Goal: Task Accomplishment & Management: Complete application form

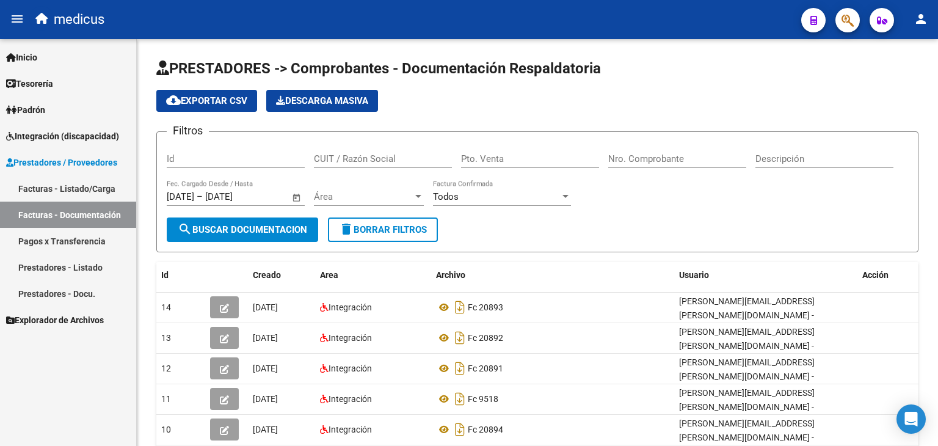
click at [64, 136] on span "Integración (discapacidad)" at bounding box center [62, 136] width 113 height 13
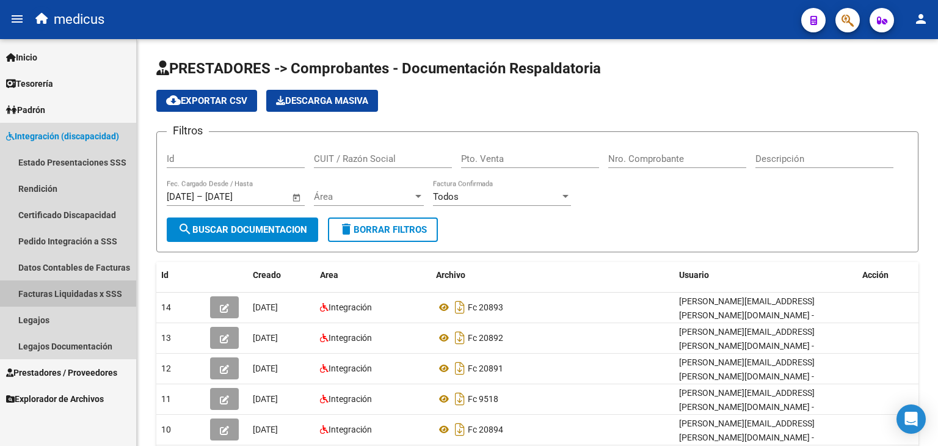
click at [73, 291] on link "Facturas Liquidadas x SSS" at bounding box center [68, 293] width 136 height 26
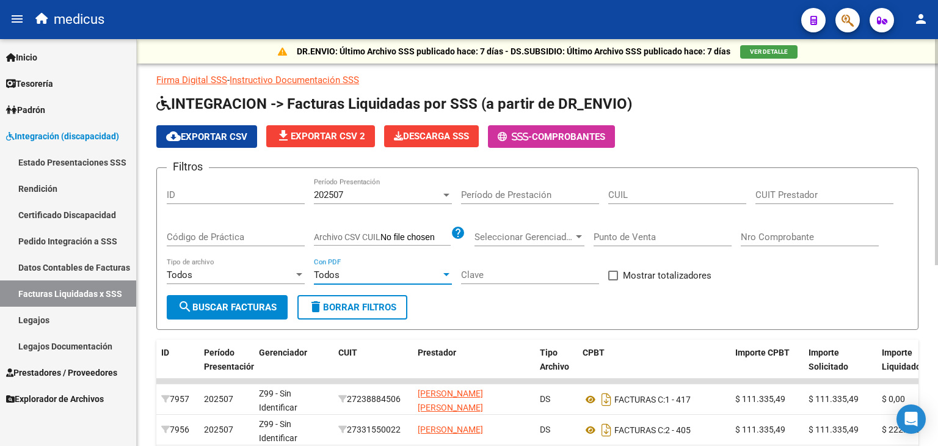
click at [378, 272] on div "Todos" at bounding box center [377, 274] width 127 height 11
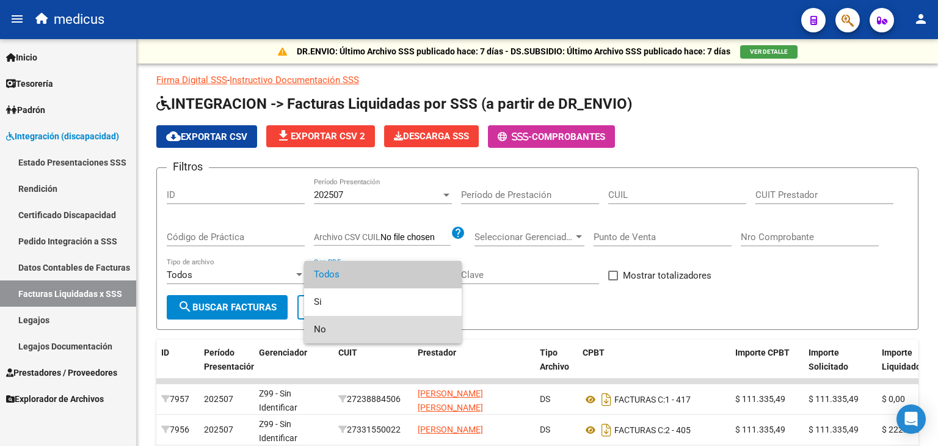
click at [354, 331] on span "No" at bounding box center [383, 329] width 138 height 27
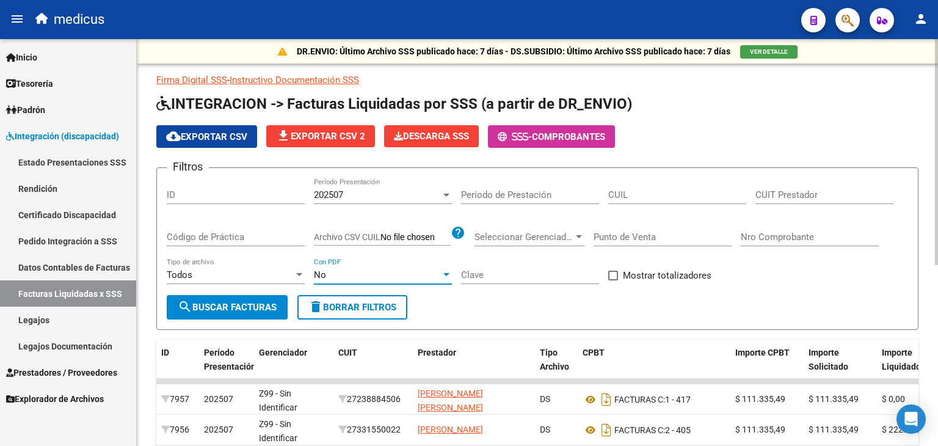
click at [261, 311] on span "search Buscar Facturas" at bounding box center [227, 307] width 99 height 11
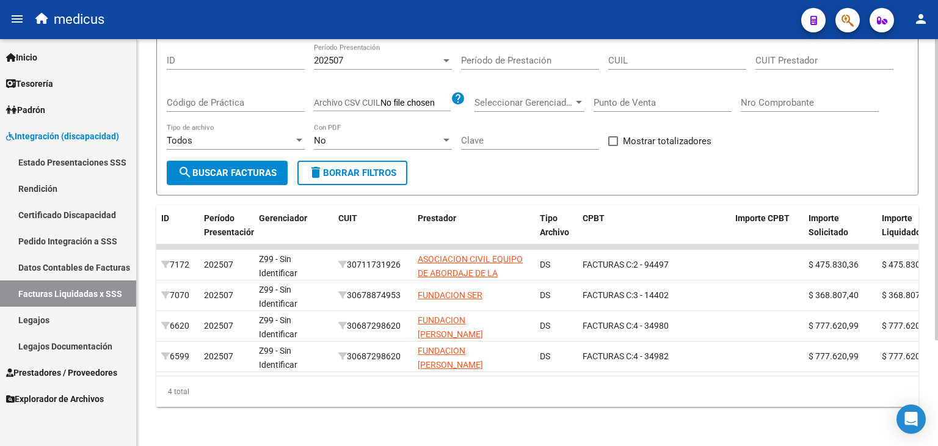
scroll to position [142, 0]
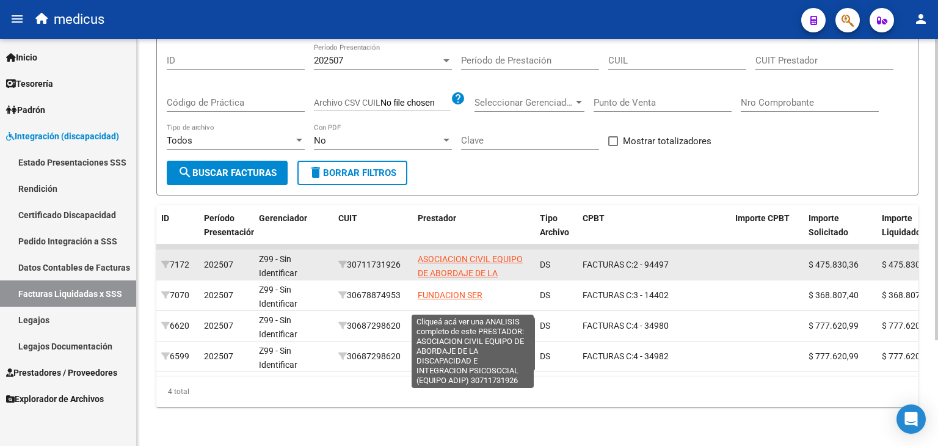
click at [458, 254] on span "ASOCIACION CIVIL EQUIPO DE ABORDAJE DE LA DISCAPACIDAD E INTEGRACION PSICOSOCIA…" at bounding box center [473, 286] width 111 height 65
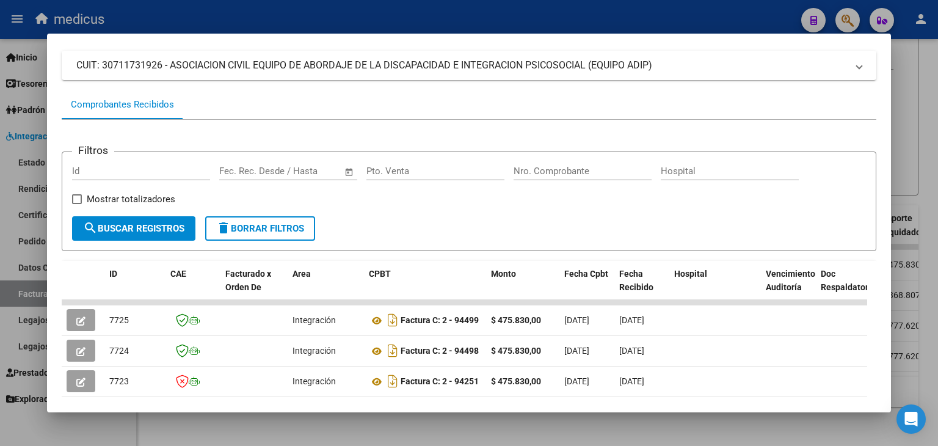
scroll to position [0, 0]
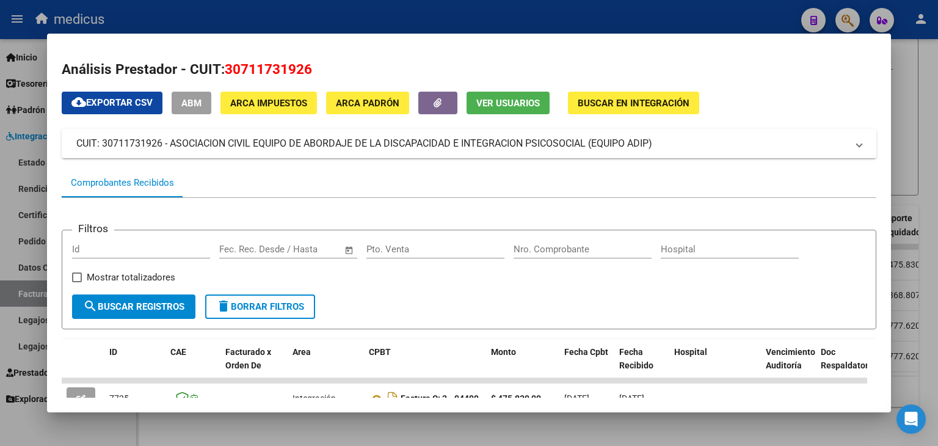
click at [22, 293] on div at bounding box center [469, 223] width 938 height 446
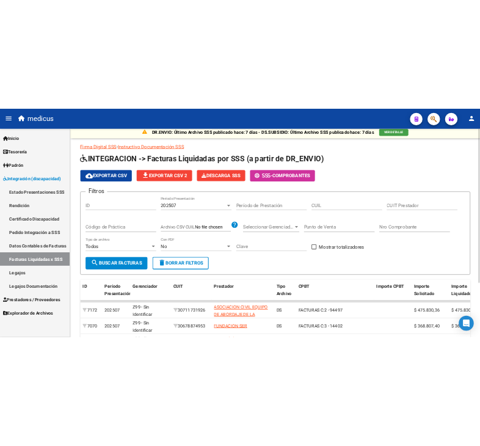
scroll to position [5, 0]
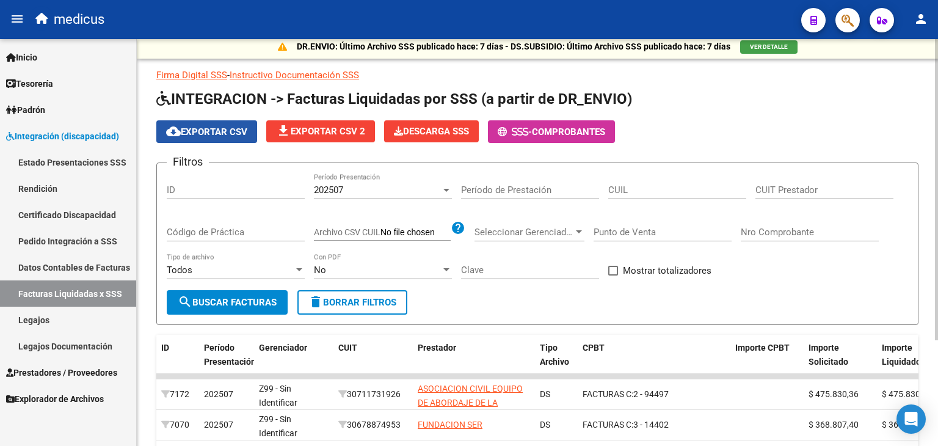
click at [220, 132] on span "cloud_download Exportar CSV" at bounding box center [206, 131] width 81 height 11
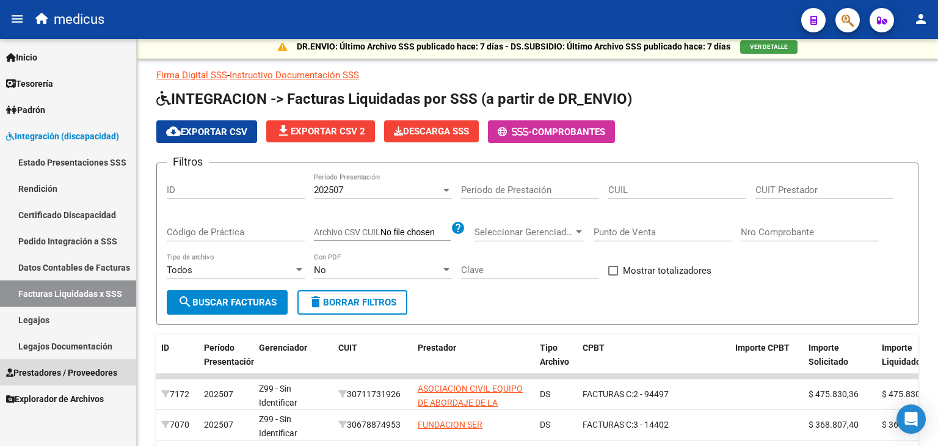
click at [68, 373] on span "Prestadores / Proveedores" at bounding box center [61, 372] width 111 height 13
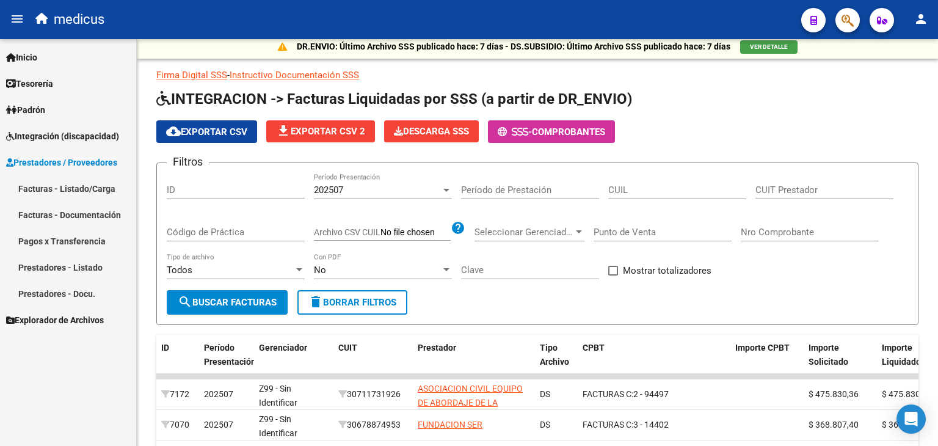
click at [72, 191] on link "Facturas - Listado/Carga" at bounding box center [68, 188] width 136 height 26
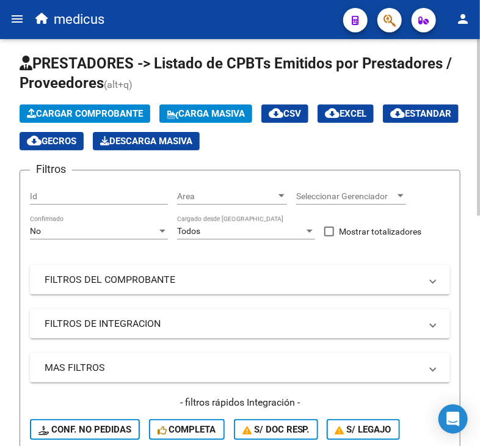
click at [122, 111] on span "Cargar Comprobante" at bounding box center [85, 113] width 116 height 11
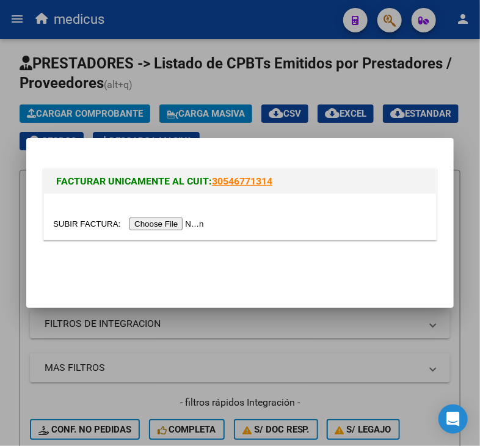
click at [148, 225] on input "file" at bounding box center [130, 223] width 155 height 13
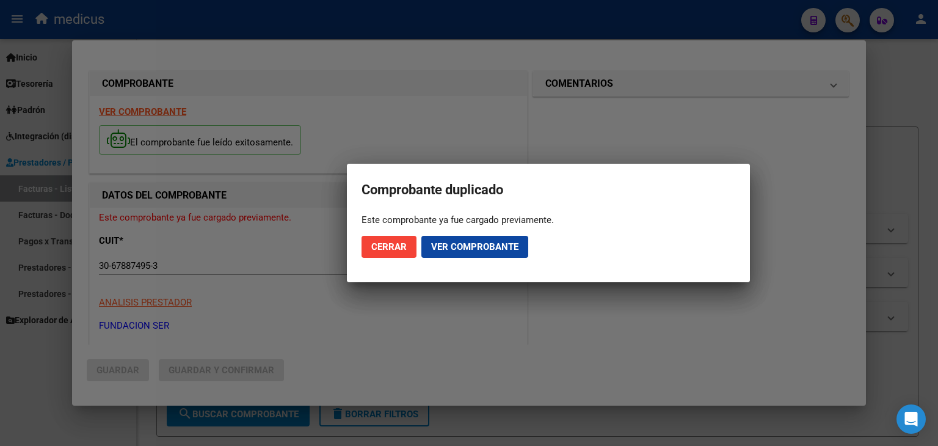
click at [449, 251] on span "Ver comprobante" at bounding box center [474, 246] width 87 height 11
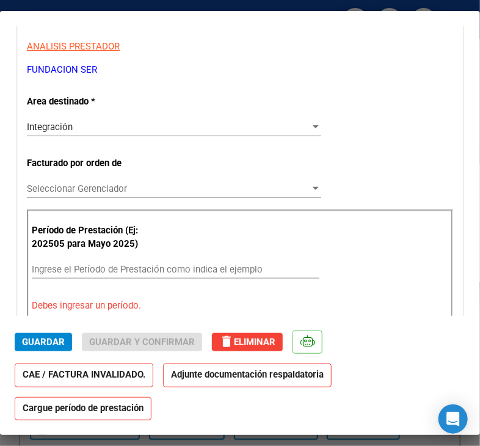
scroll to position [198, 0]
click at [208, 266] on input "Ingrese el Período de Prestación como indica el ejemplo" at bounding box center [176, 269] width 288 height 11
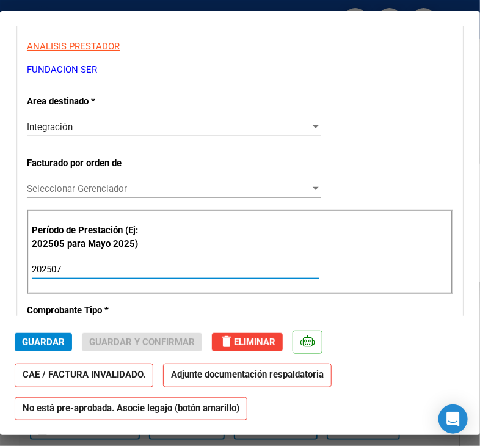
type input "202507"
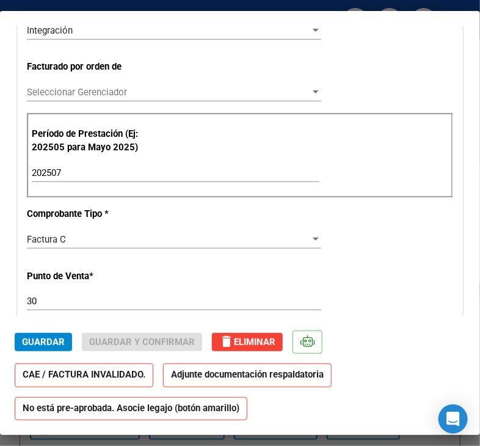
scroll to position [305, 0]
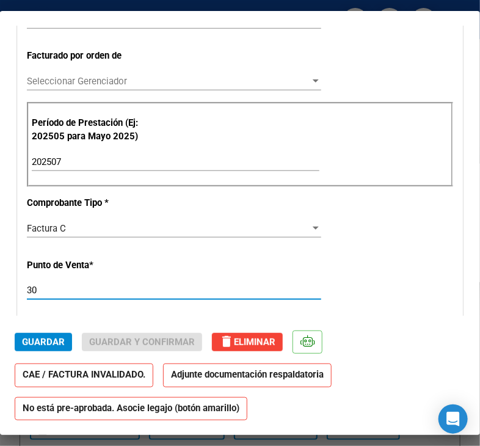
drag, startPoint x: 38, startPoint y: 287, endPoint x: 27, endPoint y: 288, distance: 11.1
click at [27, 288] on input "30" at bounding box center [174, 290] width 294 height 11
type input "3"
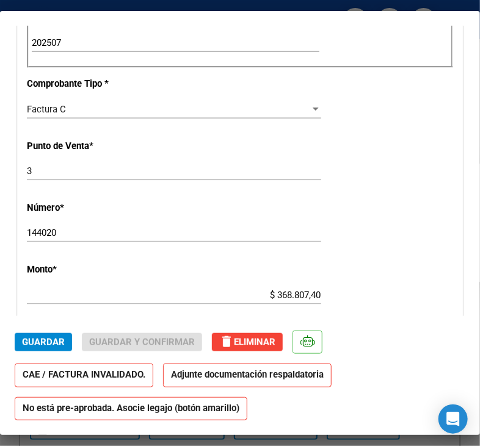
scroll to position [428, 0]
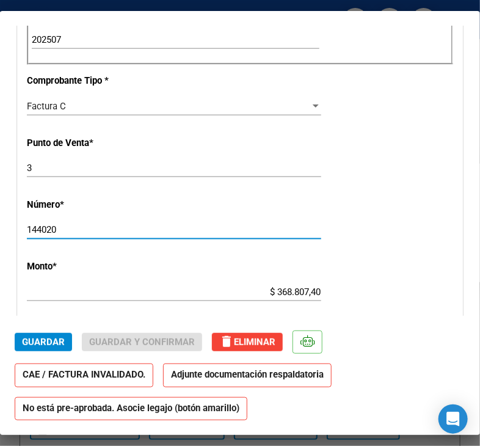
drag, startPoint x: 59, startPoint y: 230, endPoint x: 26, endPoint y: 229, distance: 32.4
click at [27, 229] on input "144020" at bounding box center [174, 229] width 294 height 11
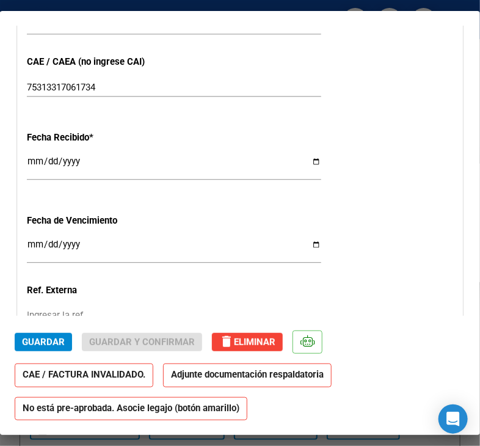
scroll to position [779, 0]
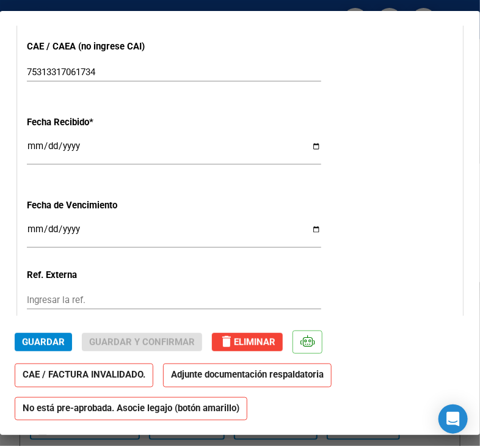
type input "14402"
click at [304, 230] on input "Ingresar la fecha" at bounding box center [174, 234] width 294 height 20
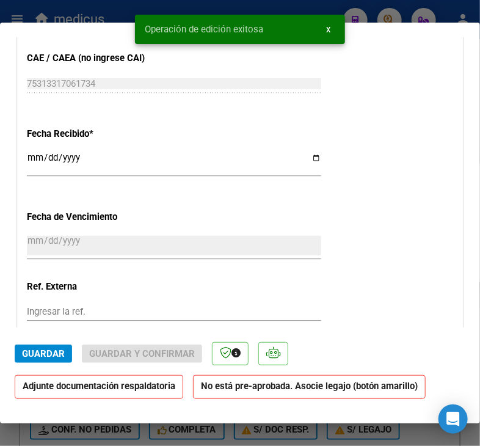
type input "[DATE]"
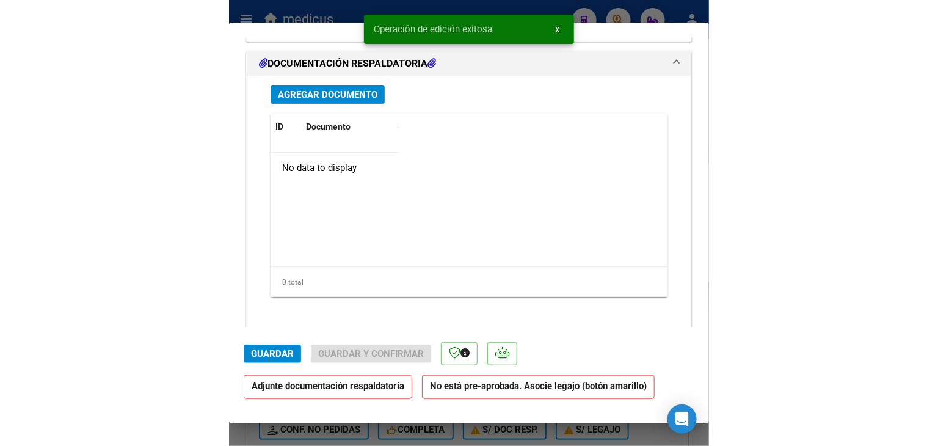
scroll to position [1279, 0]
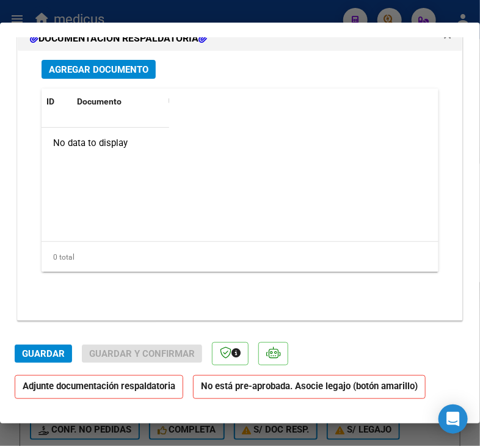
click at [25, 357] on span "Guardar" at bounding box center [43, 353] width 43 height 11
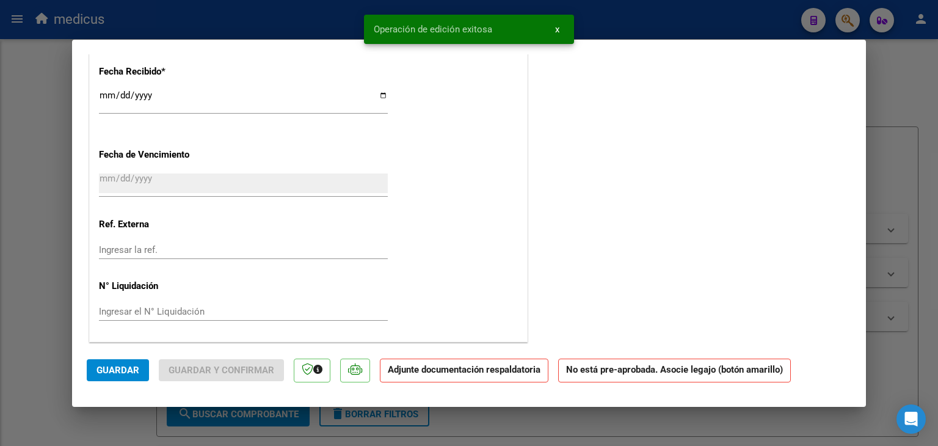
scroll to position [856, 0]
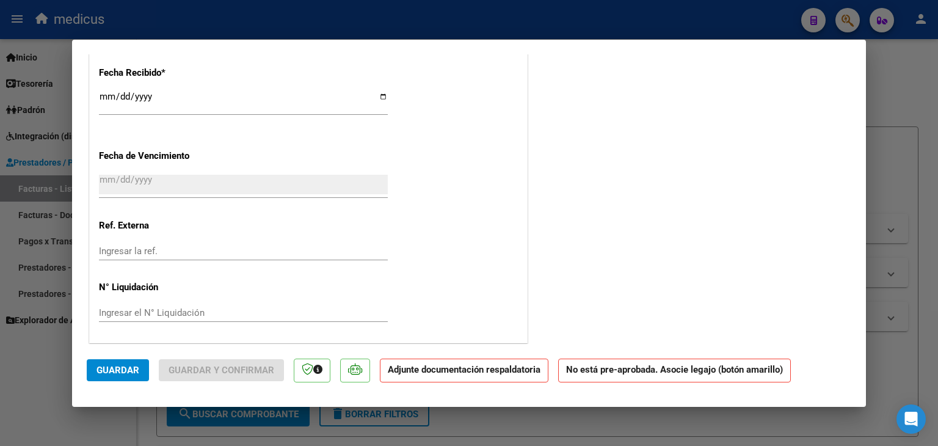
click at [105, 374] on span "Guardar" at bounding box center [118, 370] width 43 height 11
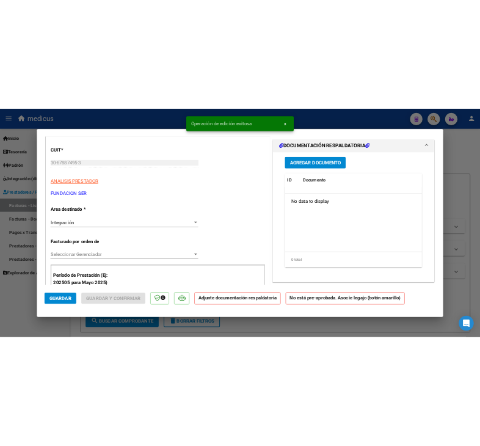
scroll to position [0, 0]
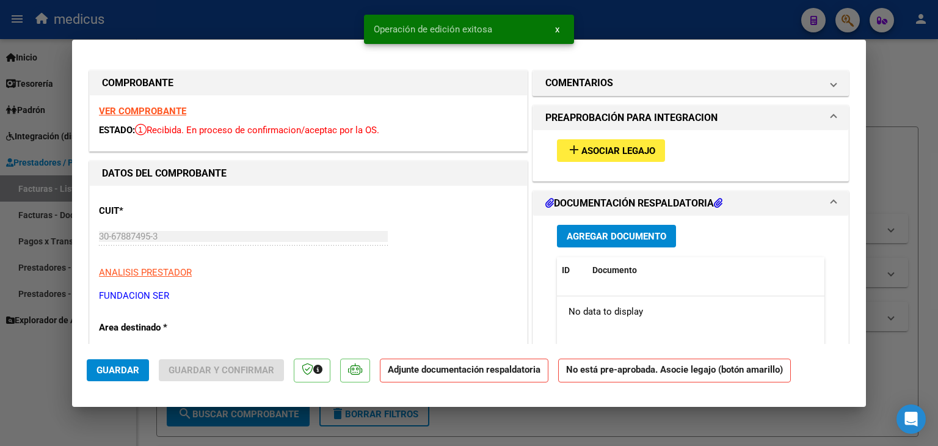
click at [136, 367] on span "Guardar" at bounding box center [118, 370] width 43 height 11
click at [56, 383] on div at bounding box center [469, 223] width 938 height 446
type input "$ 0,00"
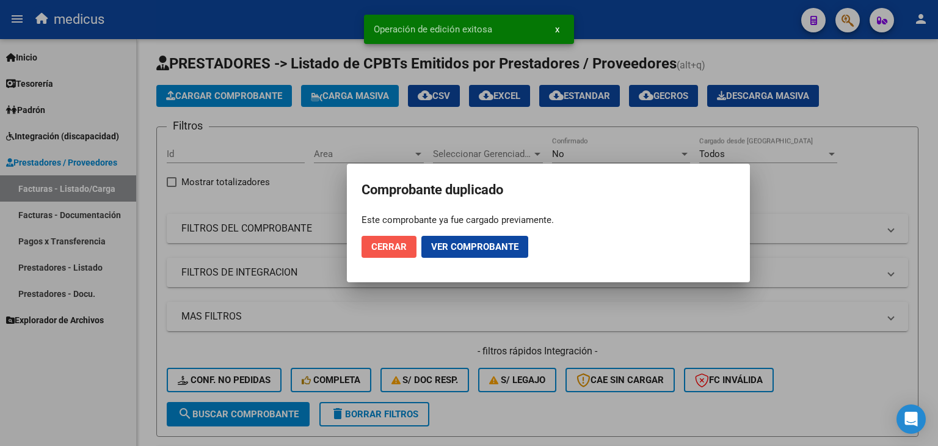
click at [403, 248] on span "Cerrar" at bounding box center [388, 246] width 35 height 11
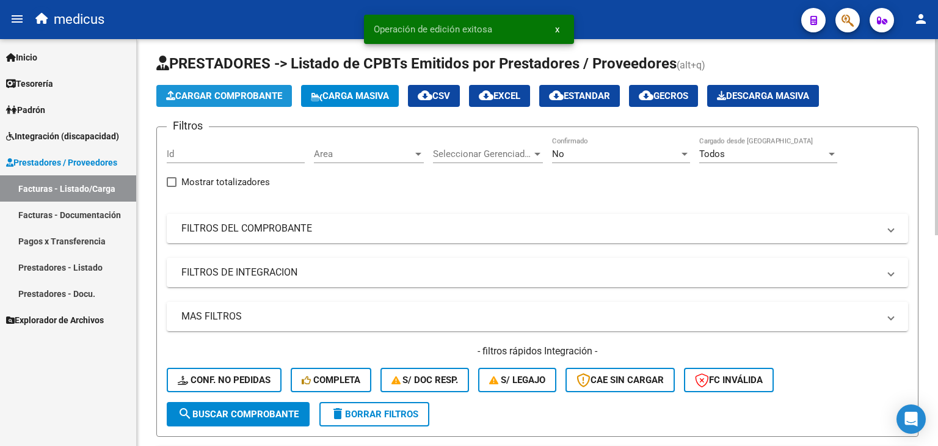
click at [272, 98] on span "Cargar Comprobante" at bounding box center [224, 95] width 116 height 11
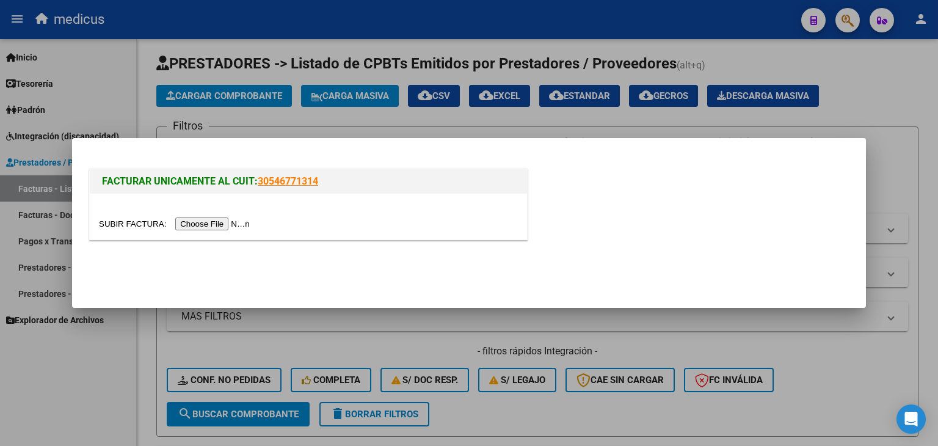
click at [237, 222] on input "file" at bounding box center [176, 223] width 155 height 13
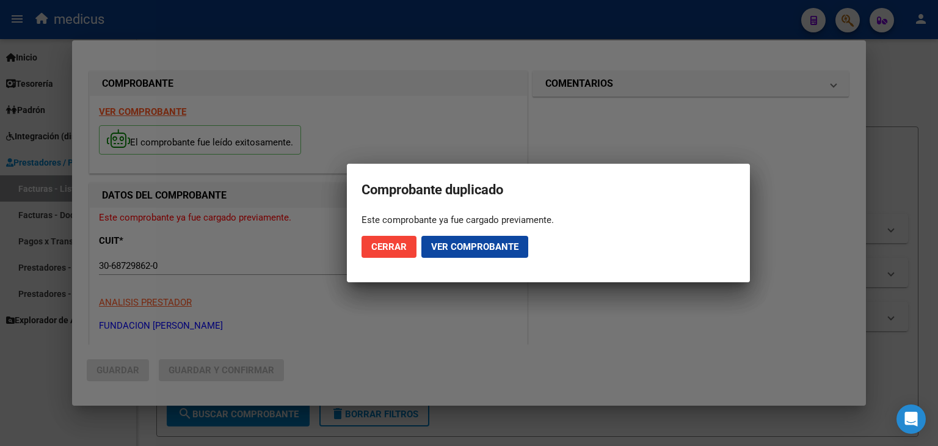
click at [450, 249] on span "Ver comprobante" at bounding box center [474, 246] width 87 height 11
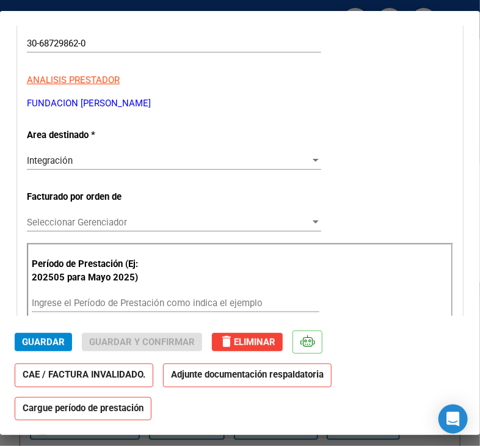
scroll to position [183, 0]
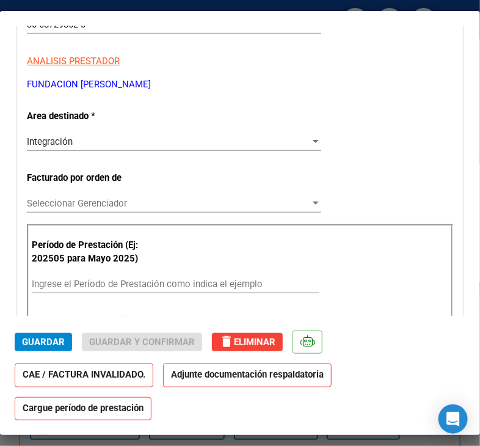
click at [207, 284] on input "Ingrese el Período de Prestación como indica el ejemplo" at bounding box center [176, 284] width 288 height 11
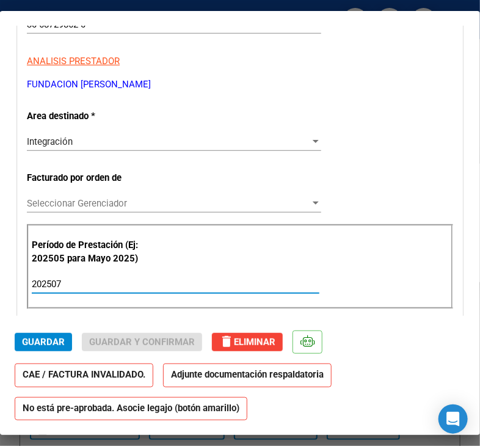
type input "202507"
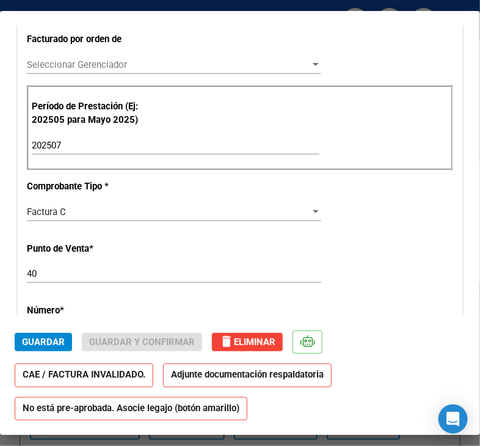
scroll to position [336, 0]
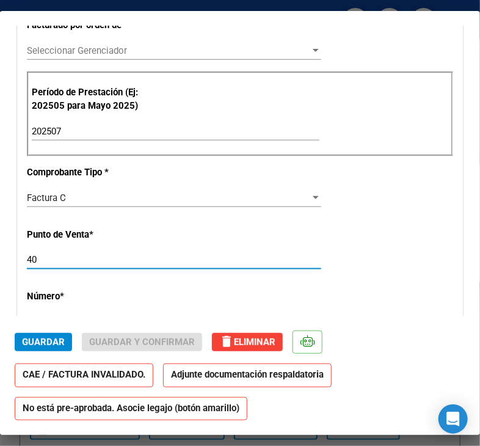
drag, startPoint x: 37, startPoint y: 261, endPoint x: 20, endPoint y: 261, distance: 17.1
click at [20, 261] on div "CUIT * 30-68729862-0 Ingresar CUIT ANALISIS PRESTADOR FUNDACION [PERSON_NAME] A…" at bounding box center [240, 328] width 445 height 1013
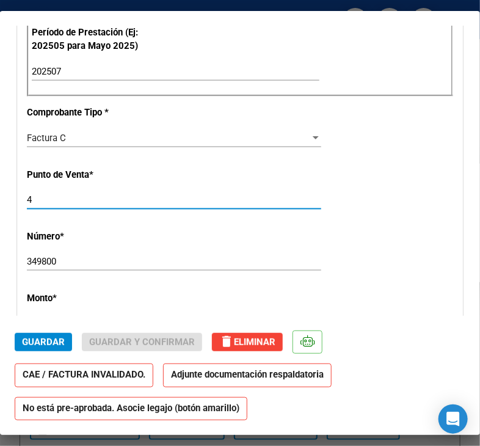
scroll to position [428, 0]
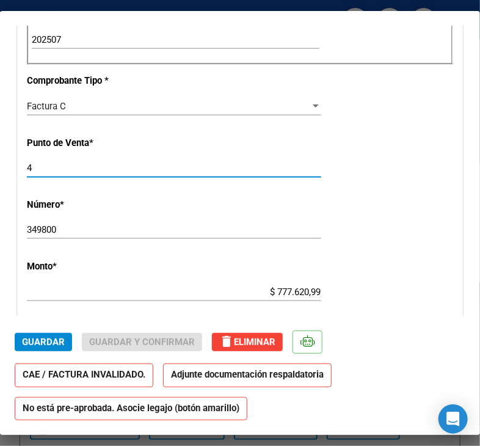
type input "4"
drag, startPoint x: 16, startPoint y: 223, endPoint x: 0, endPoint y: 221, distance: 16.6
click at [0, 221] on mat-dialog-content "COMPROBANTE VER COMPROBANTE ESTADO: Recibida. En proceso de confirmacion/acepta…" at bounding box center [240, 171] width 480 height 290
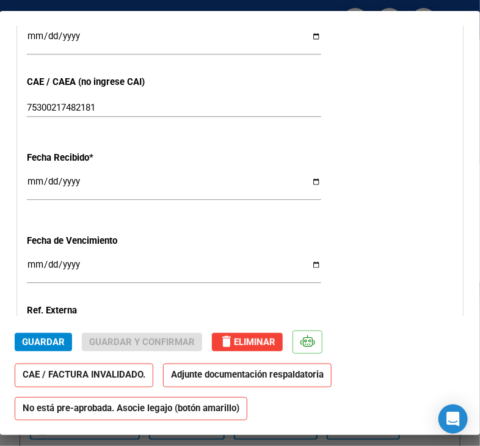
scroll to position [748, 0]
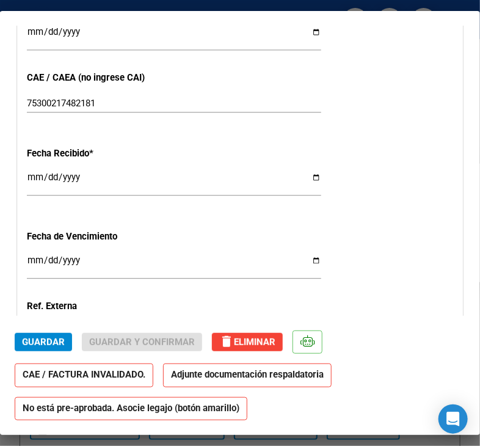
type input "34982"
click at [262, 262] on input "Ingresar la fecha" at bounding box center [174, 265] width 294 height 20
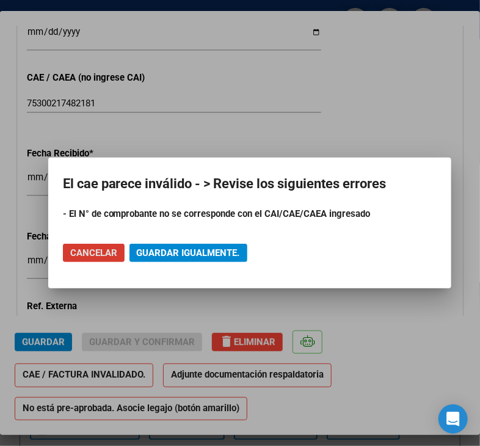
click at [239, 260] on button "Guardar igualmente." at bounding box center [189, 253] width 118 height 18
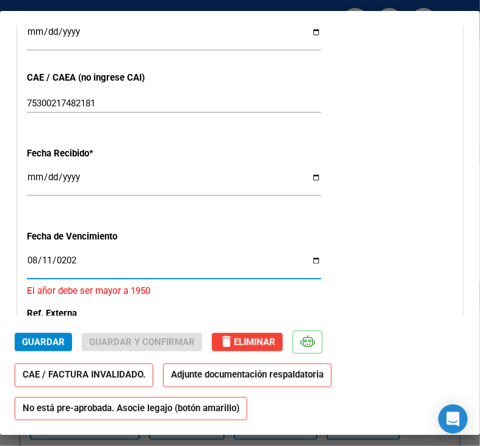
type input "[DATE]"
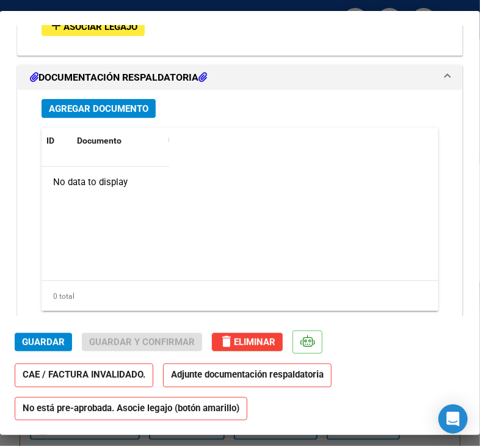
scroll to position [1236, 0]
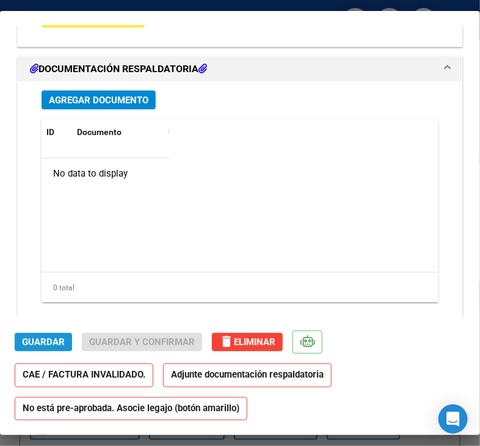
click at [56, 345] on span "Guardar" at bounding box center [43, 342] width 43 height 11
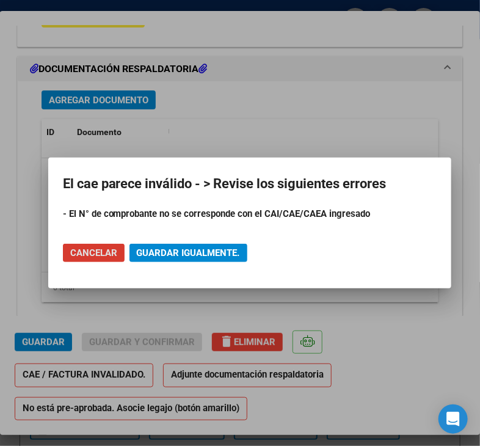
click at [153, 254] on span "Guardar igualmente." at bounding box center [188, 252] width 103 height 11
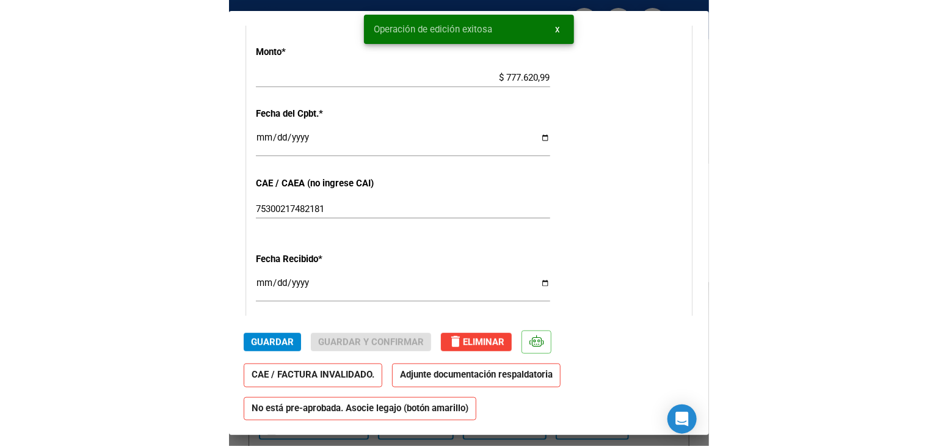
scroll to position [626, 0]
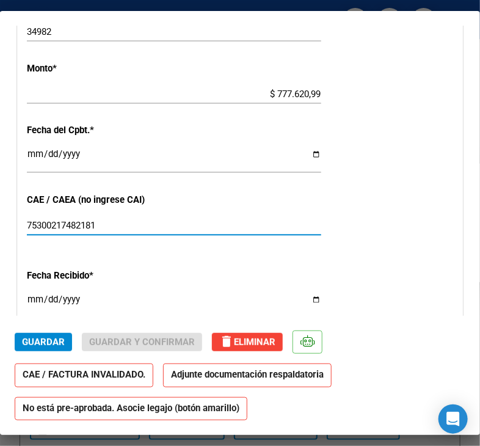
drag, startPoint x: 114, startPoint y: 225, endPoint x: -1, endPoint y: 221, distance: 114.3
click at [0, 221] on html "menu medicus person Firma Express Inicio Calendario SSS Instructivos Contacto O…" at bounding box center [240, 223] width 480 height 446
type input "75300218224218"
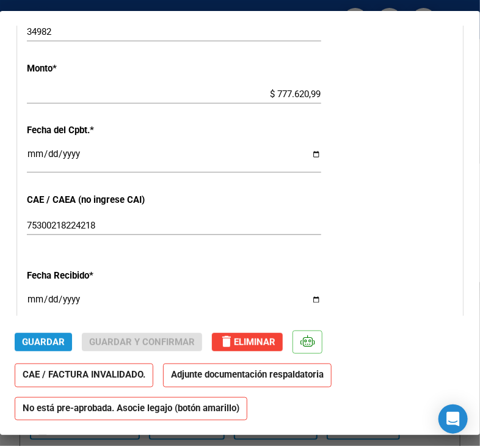
click at [35, 338] on span "Guardar" at bounding box center [43, 342] width 43 height 11
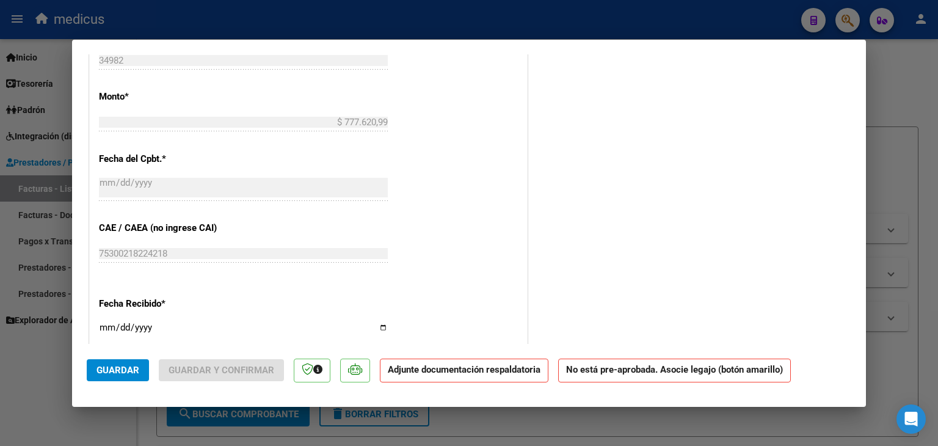
click at [120, 370] on span "Guardar" at bounding box center [118, 370] width 43 height 11
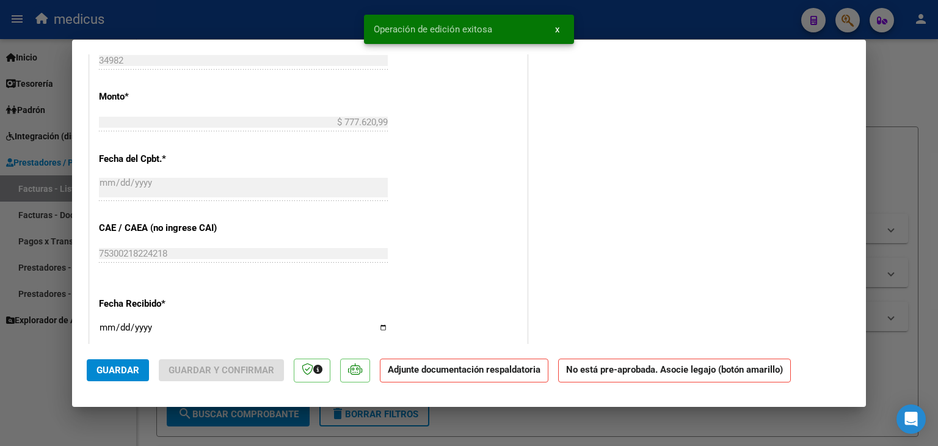
click at [56, 369] on div at bounding box center [469, 223] width 938 height 446
type input "$ 0,00"
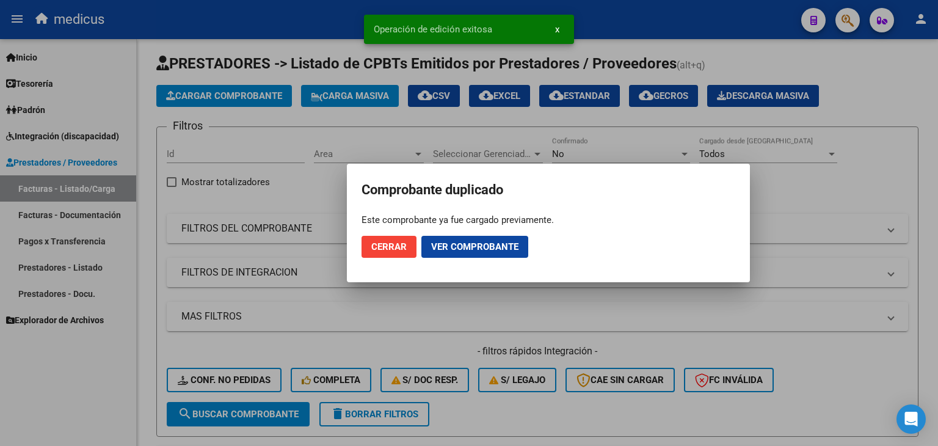
click at [403, 252] on button "Cerrar" at bounding box center [389, 247] width 55 height 22
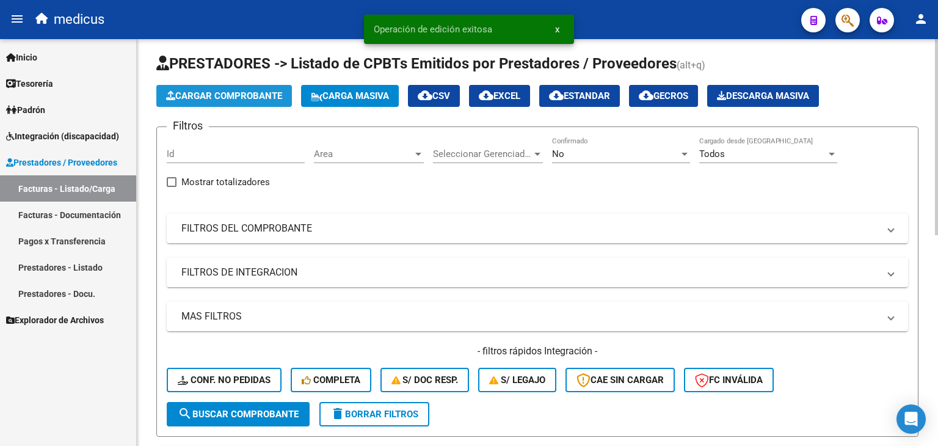
click at [238, 93] on span "Cargar Comprobante" at bounding box center [224, 95] width 116 height 11
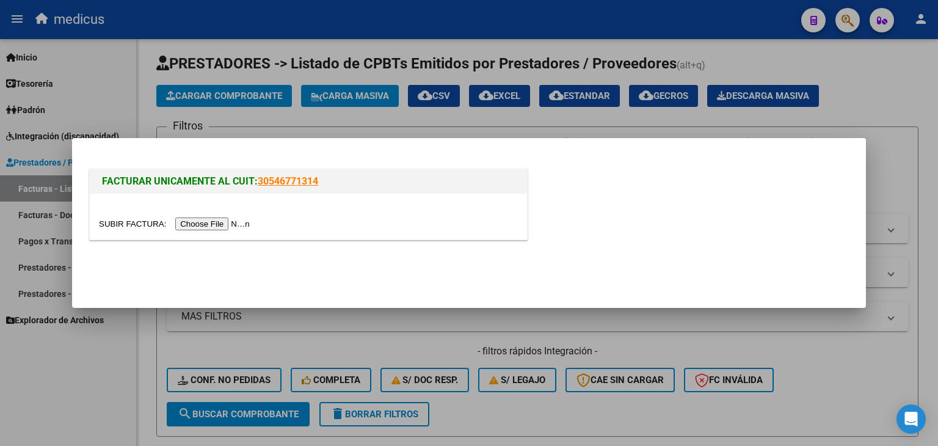
click at [216, 224] on input "file" at bounding box center [176, 223] width 155 height 13
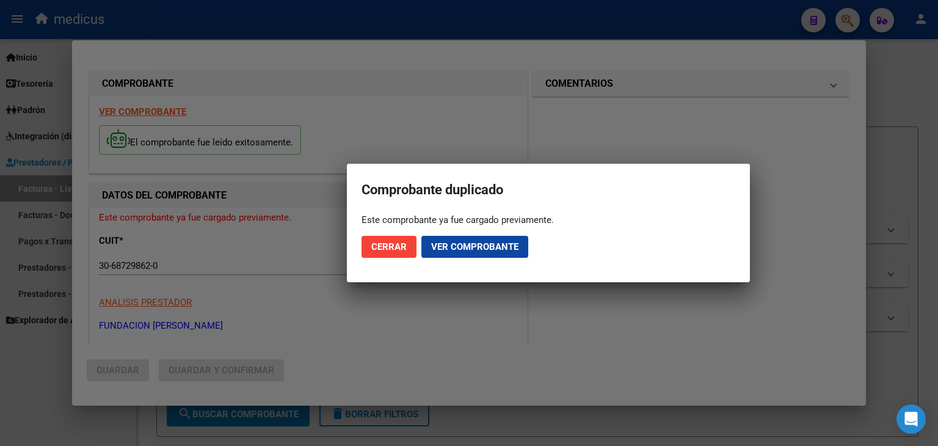
click at [49, 362] on div at bounding box center [469, 223] width 938 height 446
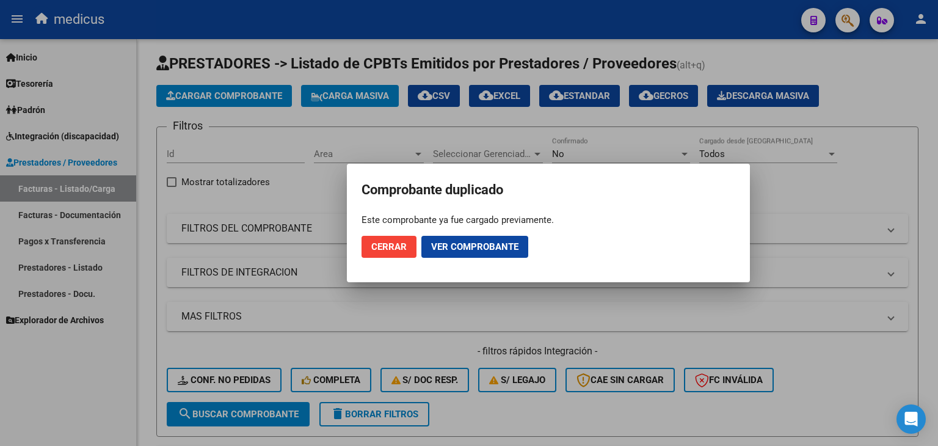
click at [445, 247] on span "Ver comprobante" at bounding box center [474, 246] width 87 height 11
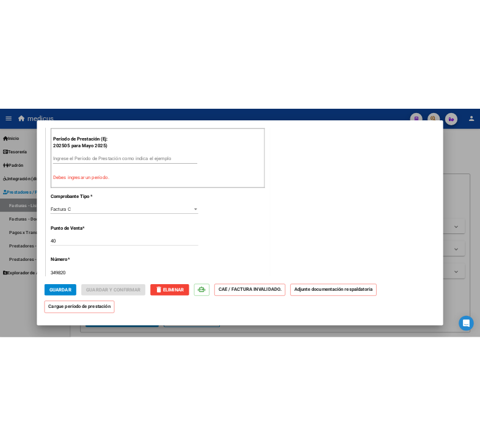
scroll to position [381, 0]
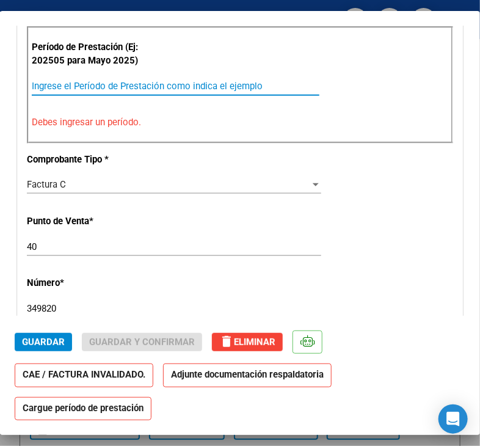
click at [94, 84] on input "Ingrese el Período de Prestación como indica el ejemplo" at bounding box center [176, 86] width 288 height 11
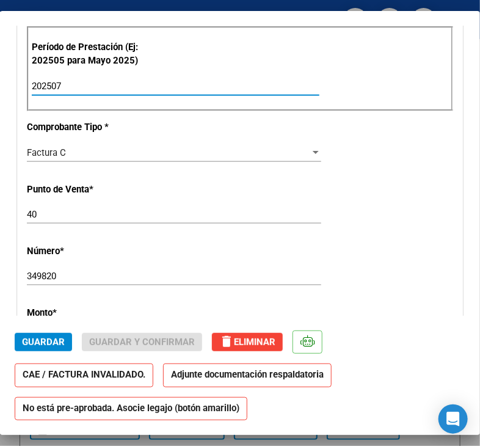
type input "202507"
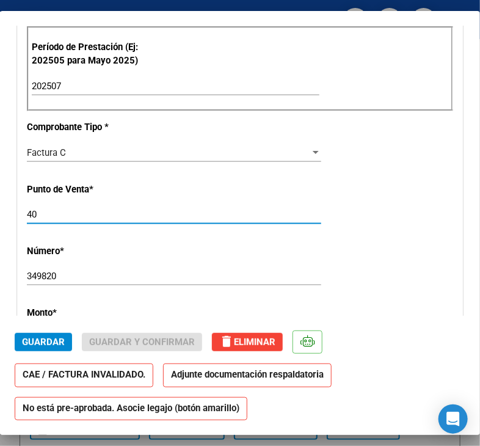
drag, startPoint x: 38, startPoint y: 211, endPoint x: 20, endPoint y: 214, distance: 18.5
click at [20, 214] on div "CUIT * 30-68729862-0 Ingresar CUIT ANALISIS PRESTADOR FUNDACION [PERSON_NAME] A…" at bounding box center [240, 282] width 445 height 1013
type input "4"
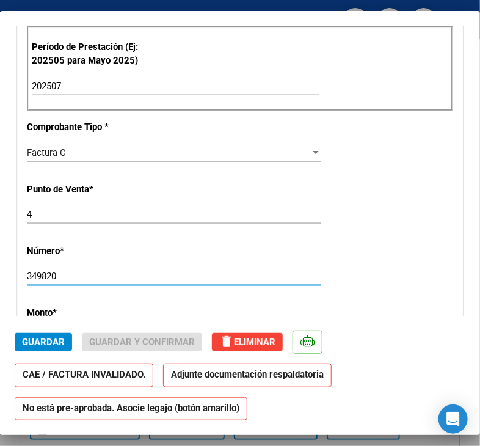
drag, startPoint x: 57, startPoint y: 277, endPoint x: 26, endPoint y: 277, distance: 31.2
click at [27, 277] on input "349820" at bounding box center [174, 276] width 294 height 11
type input "34980"
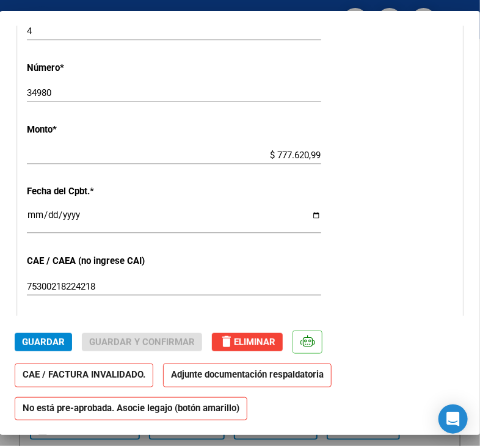
scroll to position [564, 0]
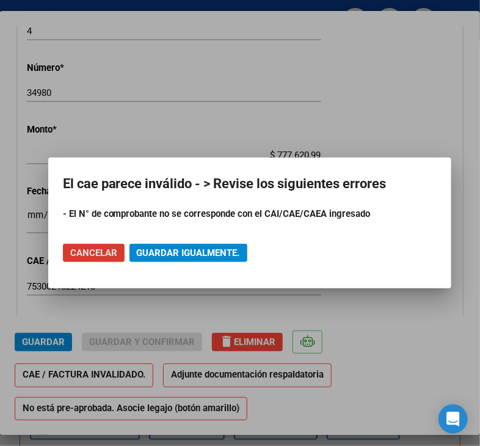
click at [152, 255] on span "Guardar igualmente." at bounding box center [188, 252] width 103 height 11
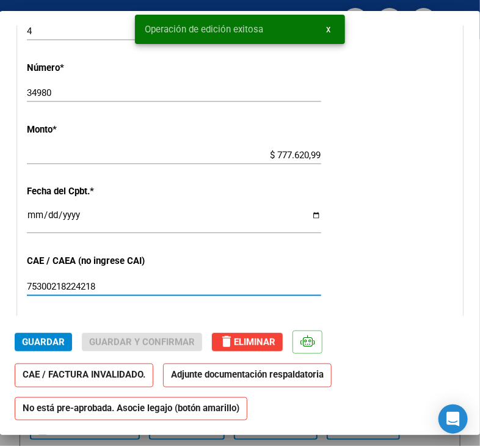
drag, startPoint x: 115, startPoint y: 289, endPoint x: 23, endPoint y: 279, distance: 92.2
click at [23, 279] on div "CUIT * 30-68729862-0 Ingresar CUIT ANALISIS PRESTADOR FUNDACION [PERSON_NAME] A…" at bounding box center [240, 99] width 445 height 1013
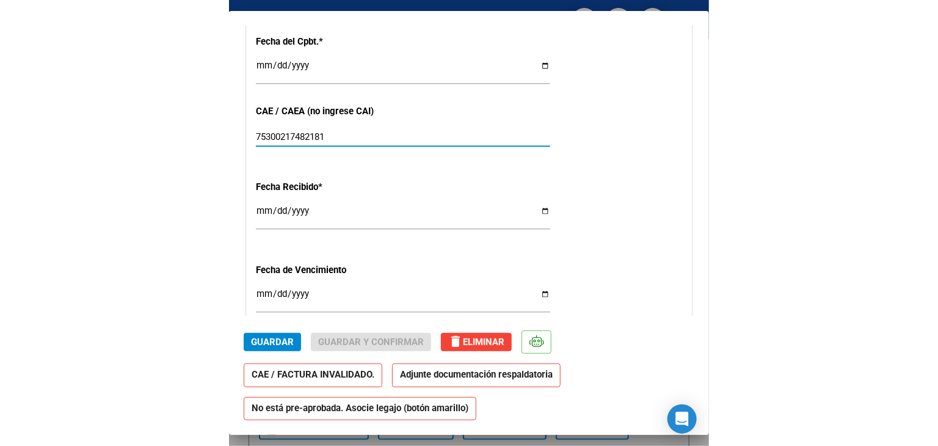
scroll to position [718, 0]
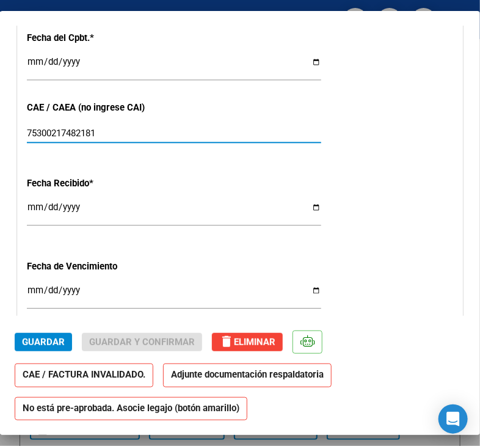
type input "75300217482181"
click at [90, 291] on input "Ingresar la fecha" at bounding box center [174, 295] width 294 height 20
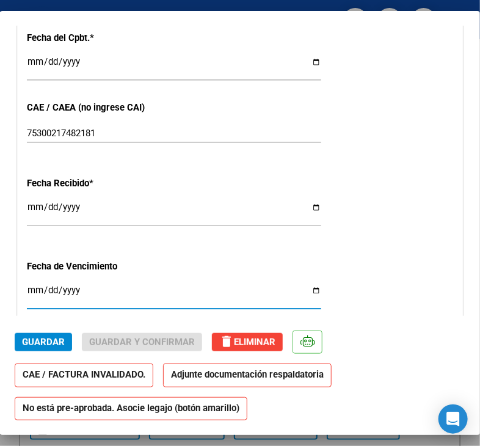
click at [306, 290] on input "Ingresar la fecha" at bounding box center [174, 295] width 294 height 20
type input "[DATE]"
click at [60, 342] on span "Guardar" at bounding box center [43, 342] width 43 height 11
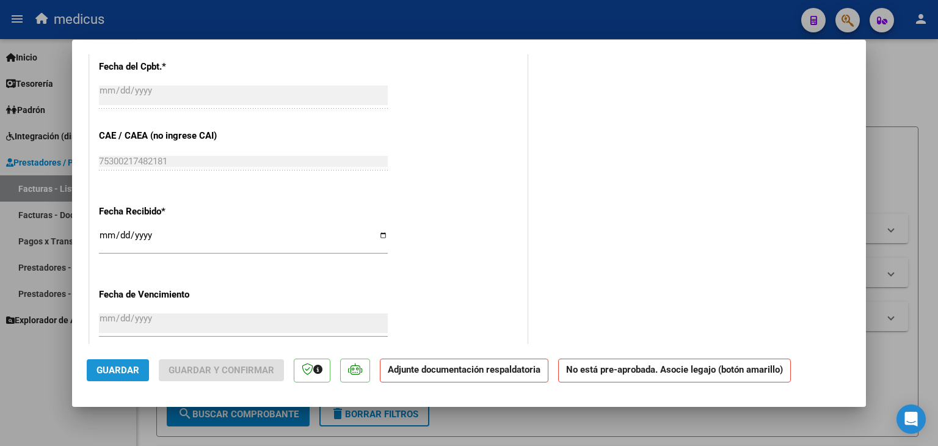
click at [120, 374] on span "Guardar" at bounding box center [118, 370] width 43 height 11
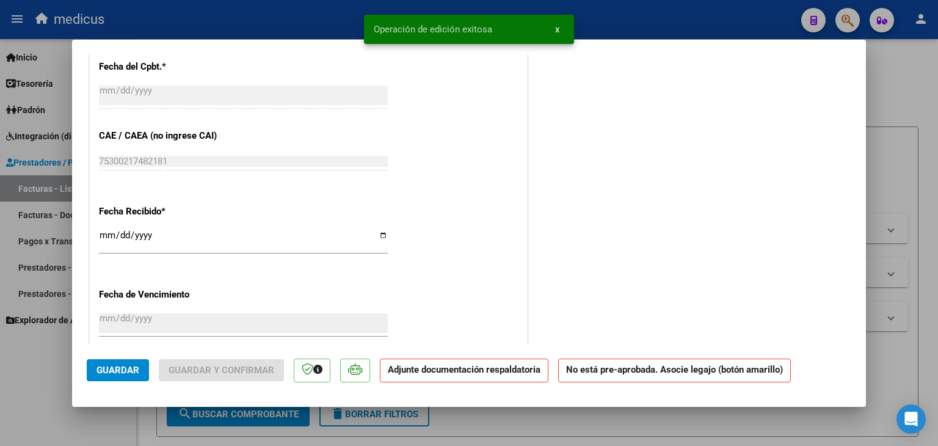
click at [52, 384] on div at bounding box center [469, 223] width 938 height 446
type input "$ 0,00"
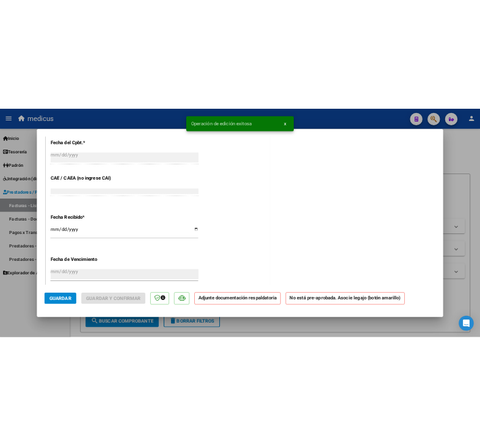
scroll to position [0, 0]
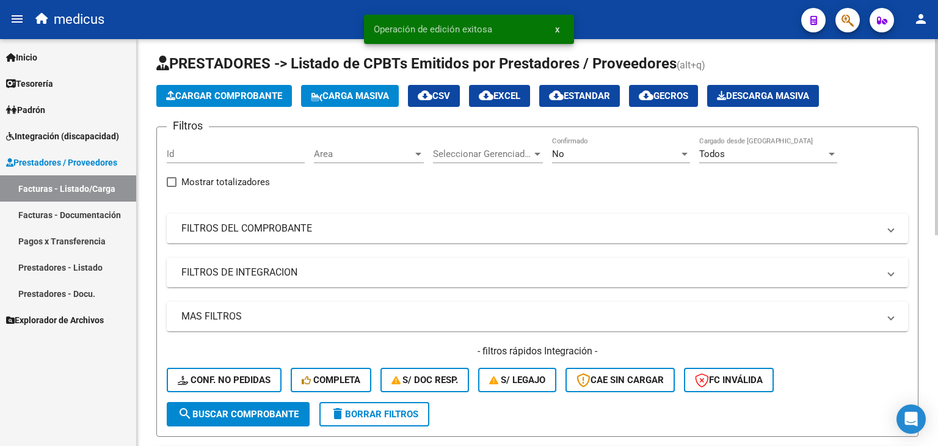
click at [274, 105] on button "Cargar Comprobante" at bounding box center [224, 96] width 136 height 22
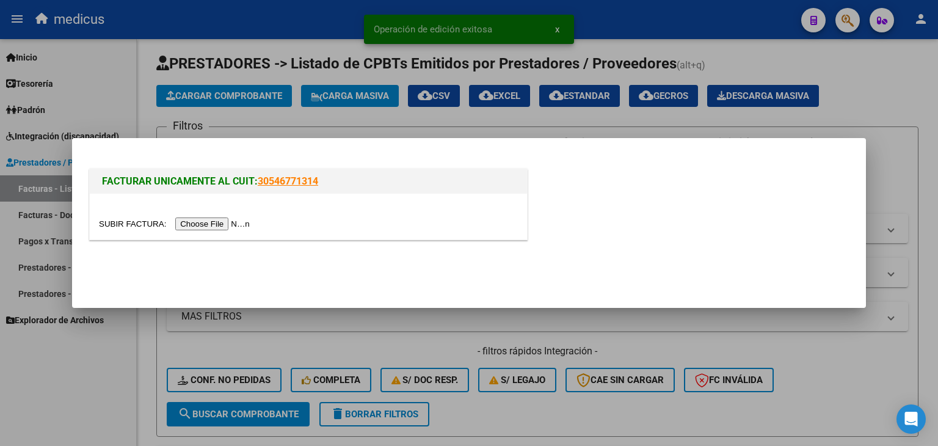
click at [223, 225] on input "file" at bounding box center [176, 223] width 155 height 13
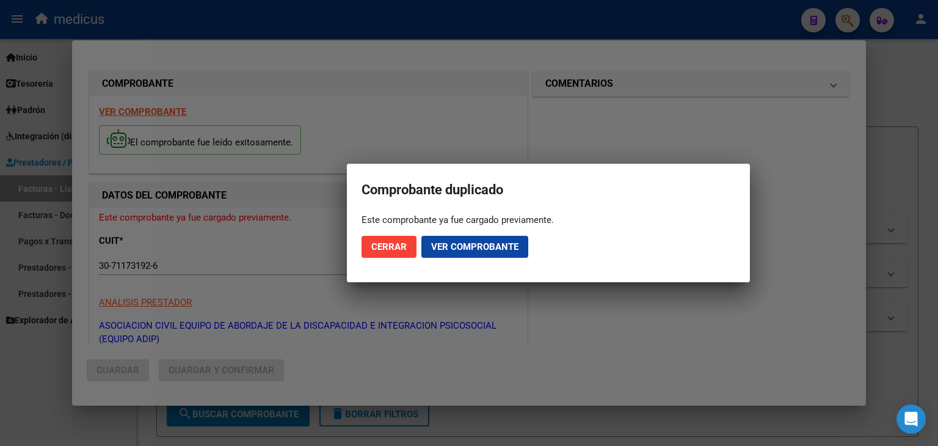
click at [95, 390] on div at bounding box center [469, 223] width 938 height 446
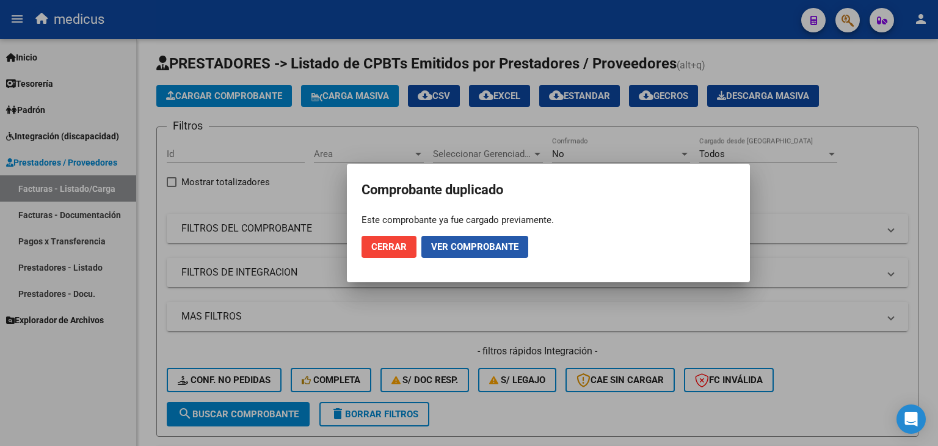
click at [503, 247] on span "Ver comprobante" at bounding box center [474, 246] width 87 height 11
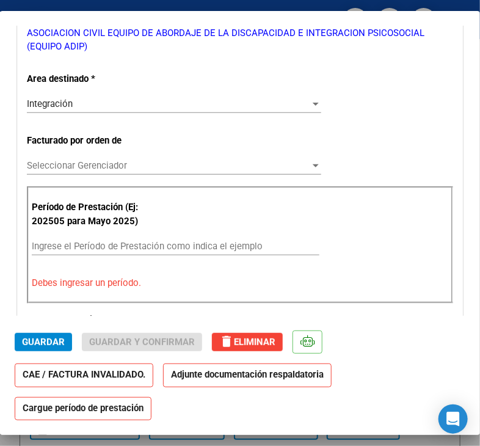
scroll to position [244, 0]
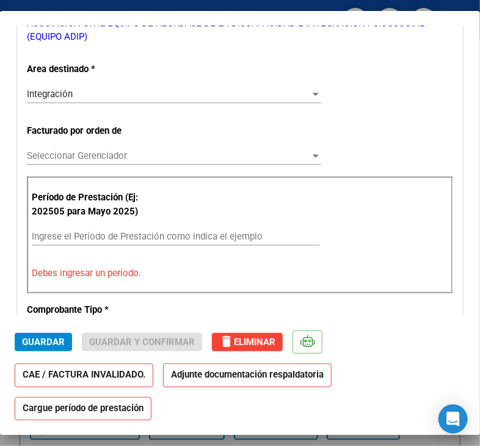
click at [284, 238] on input "Ingrese el Período de Prestación como indica el ejemplo" at bounding box center [176, 236] width 288 height 11
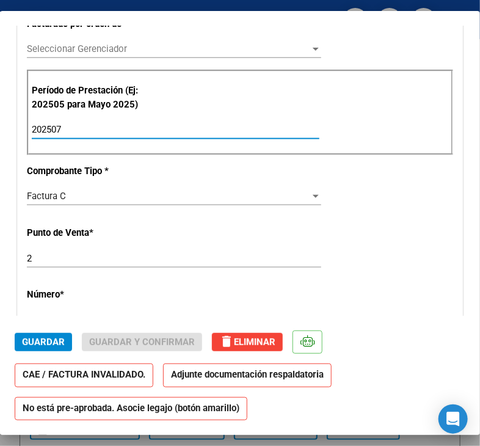
scroll to position [367, 0]
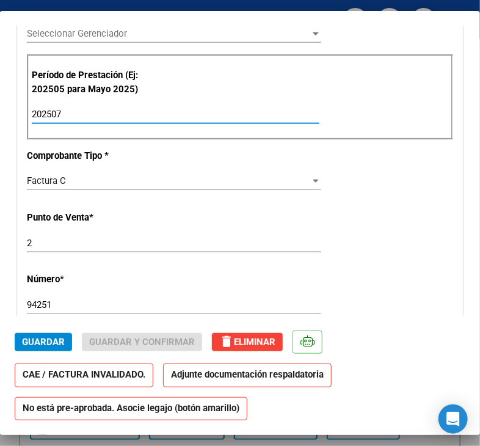
type input "202507"
drag, startPoint x: 42, startPoint y: 302, endPoint x: 27, endPoint y: 301, distance: 14.7
click at [27, 301] on input "94251" at bounding box center [174, 304] width 294 height 11
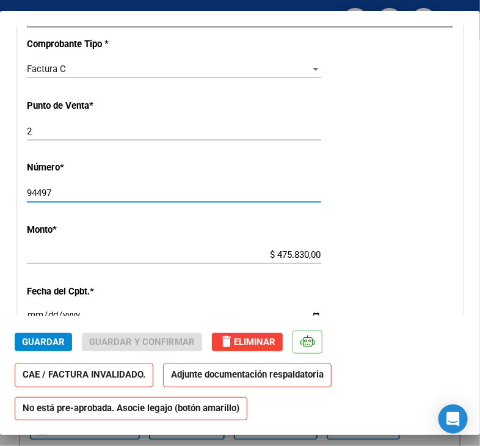
scroll to position [489, 0]
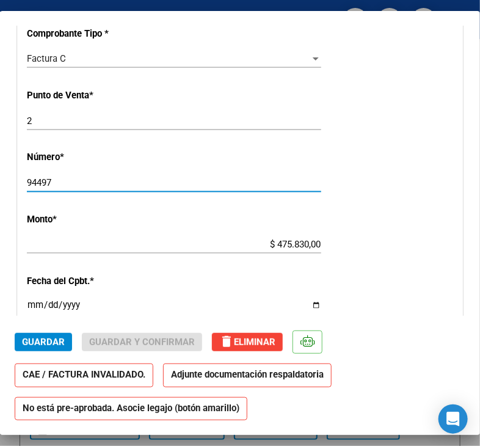
type input "94497"
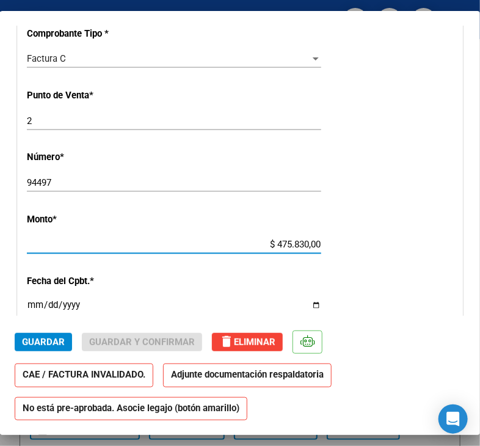
drag, startPoint x: 307, startPoint y: 242, endPoint x: 299, endPoint y: 242, distance: 7.9
click at [299, 242] on input "$ 475.830,00" at bounding box center [174, 244] width 294 height 11
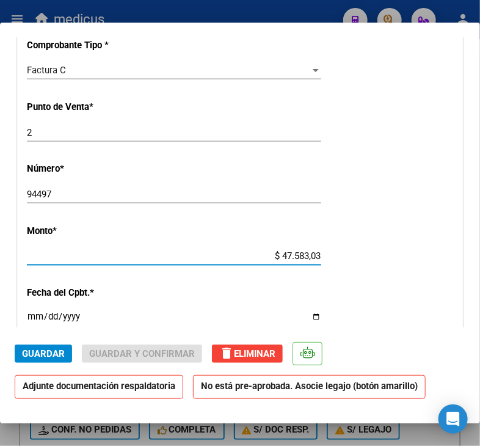
type input "$ 475.830,36"
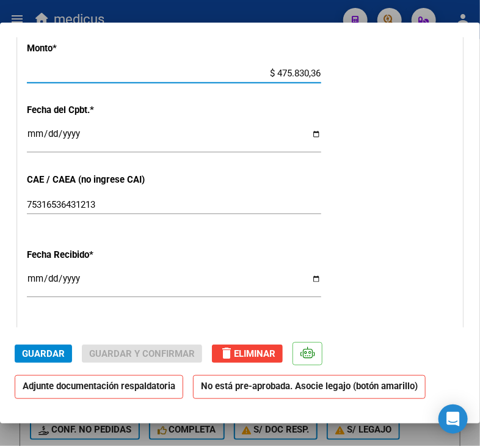
scroll to position [672, 0]
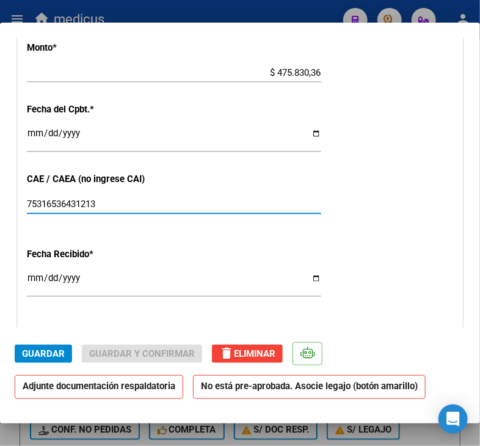
drag, startPoint x: 103, startPoint y: 205, endPoint x: 25, endPoint y: 210, distance: 78.3
click at [25, 210] on div "CUIT * 30-71173192-6 Ingresar CUIT ANALISIS PRESTADOR ASOCIACION CIVIL EQUIPO D…" at bounding box center [240, 10] width 445 height 1027
type input "75316536669044"
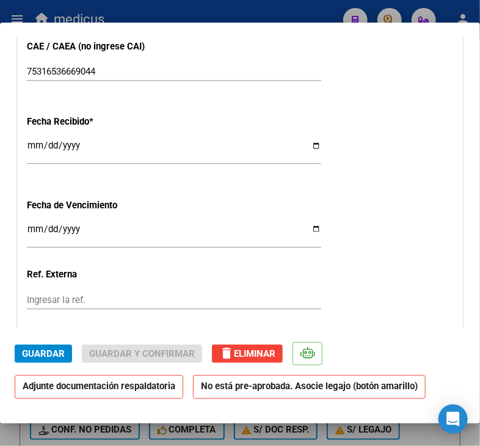
scroll to position [809, 0]
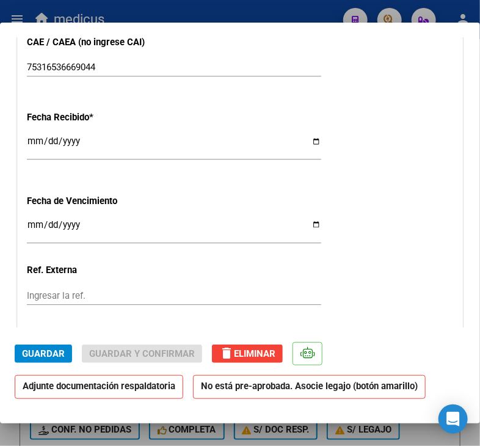
click at [133, 223] on input "Ingresar la fecha" at bounding box center [174, 230] width 294 height 20
click at [312, 224] on input "Ingresar la fecha" at bounding box center [174, 230] width 294 height 20
type input "[DATE]"
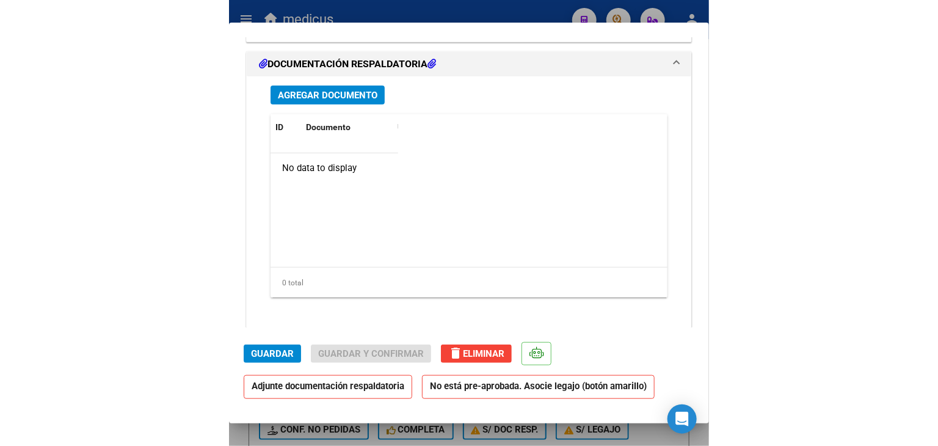
scroll to position [1268, 0]
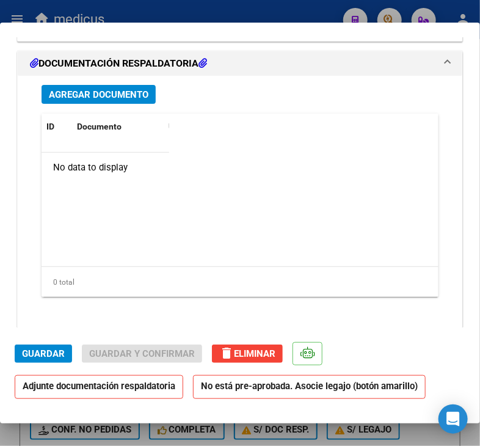
click at [44, 353] on span "Guardar" at bounding box center [43, 353] width 43 height 11
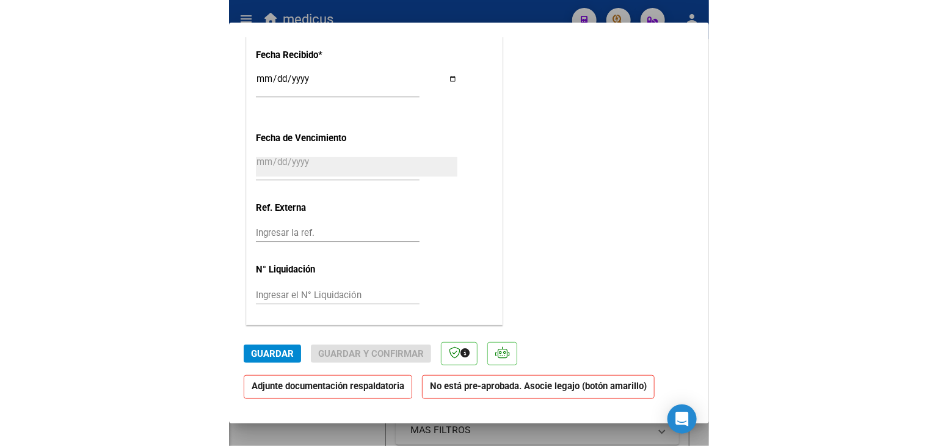
scroll to position [870, 0]
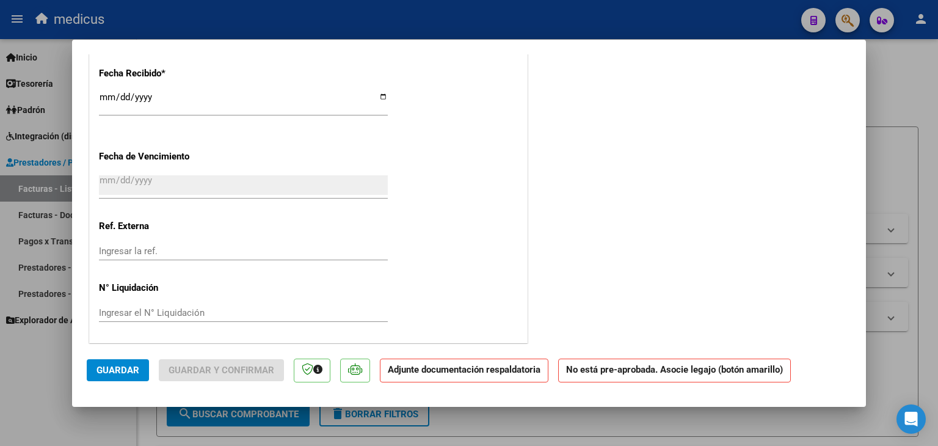
click at [127, 370] on span "Guardar" at bounding box center [118, 370] width 43 height 11
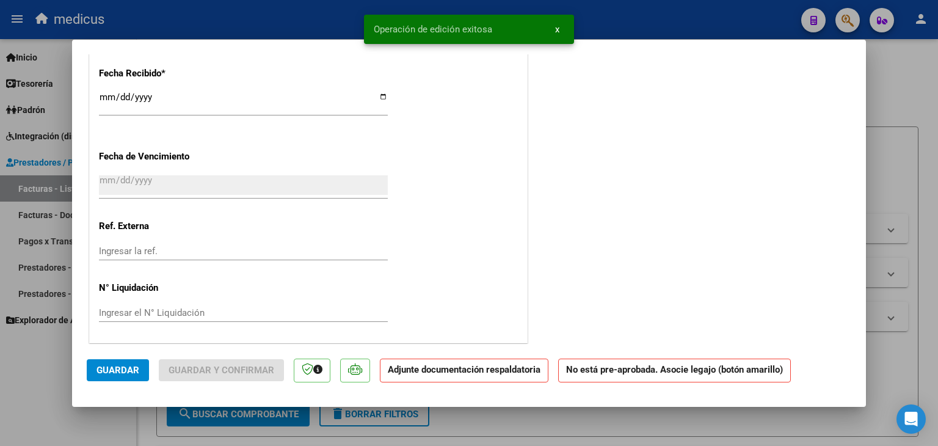
click at [51, 370] on div at bounding box center [469, 223] width 938 height 446
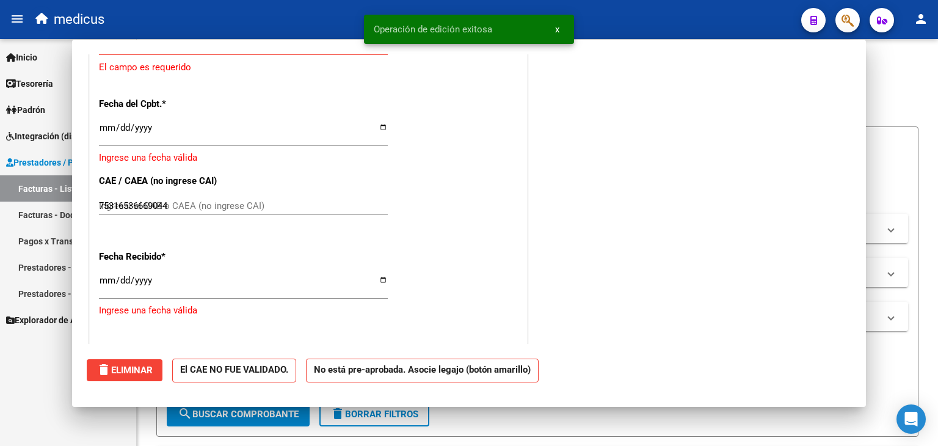
type input "$ 0,00"
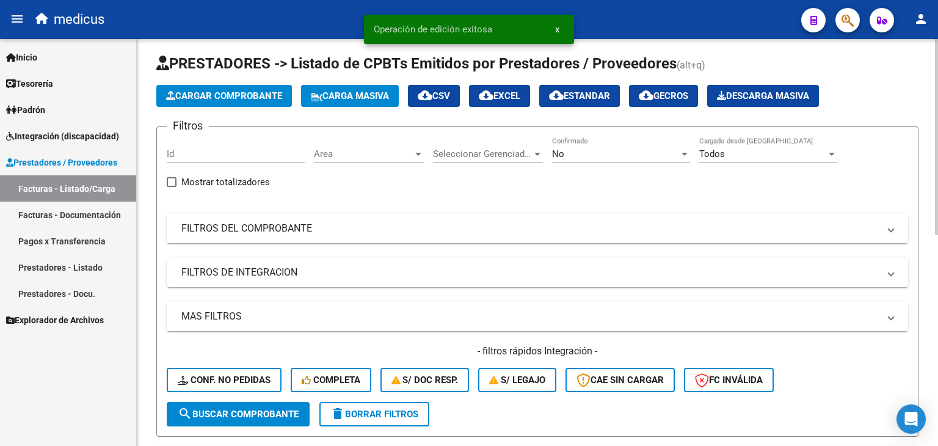
click at [257, 94] on span "Cargar Comprobante" at bounding box center [224, 95] width 116 height 11
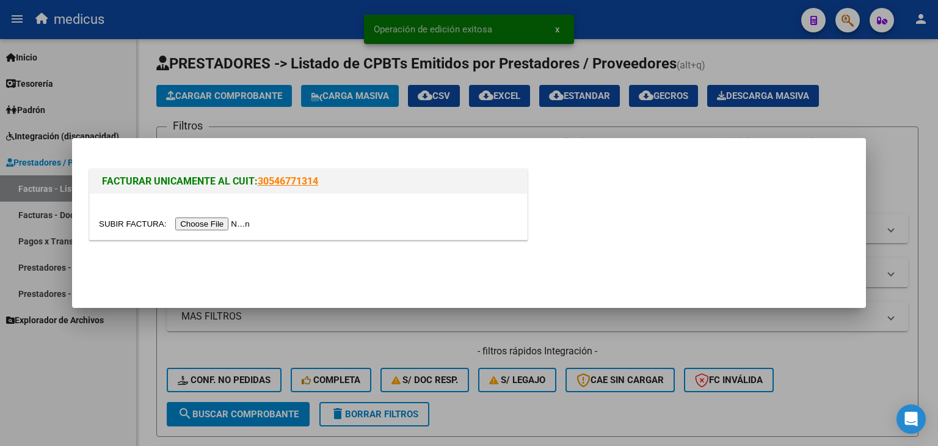
click at [220, 223] on input "file" at bounding box center [176, 223] width 155 height 13
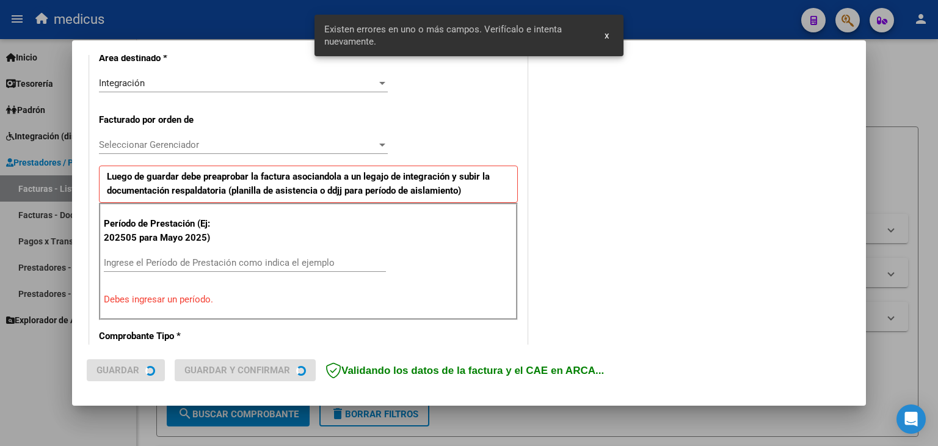
scroll to position [341, 0]
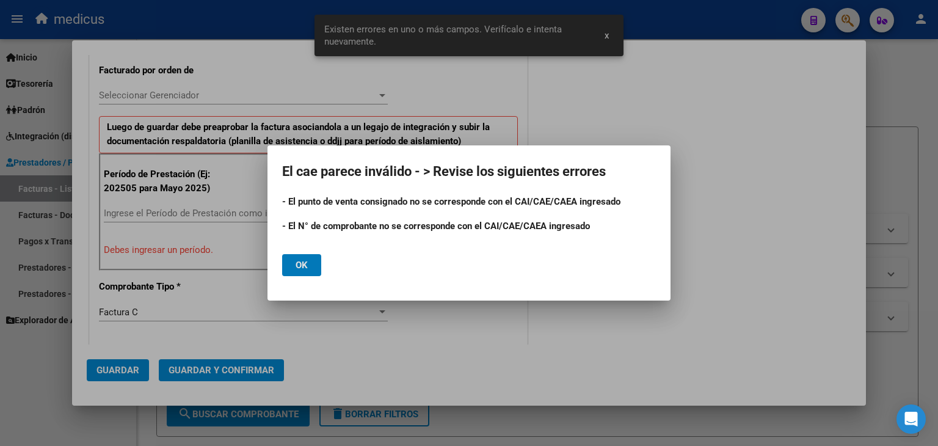
click at [310, 267] on button "Ok" at bounding box center [301, 265] width 39 height 22
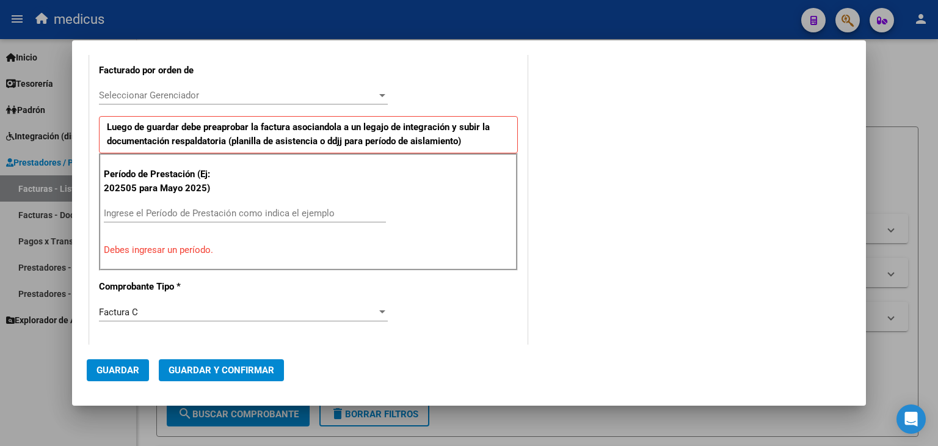
click at [54, 362] on div at bounding box center [469, 223] width 938 height 446
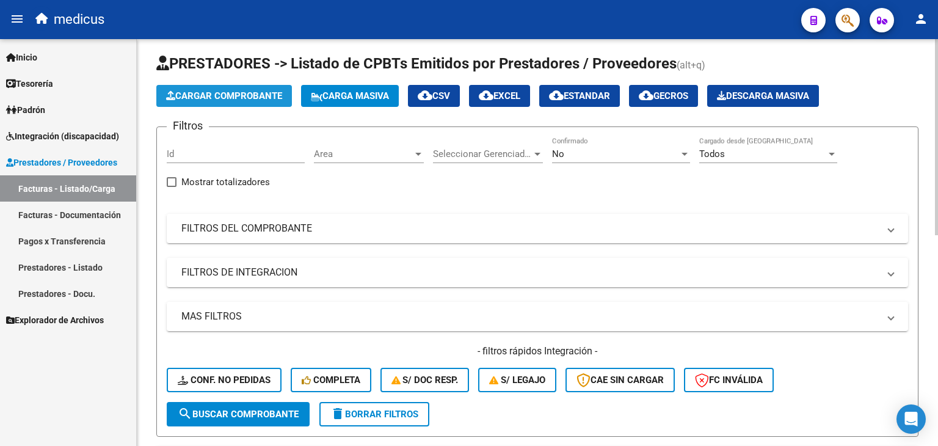
click at [261, 104] on button "Cargar Comprobante" at bounding box center [224, 96] width 136 height 22
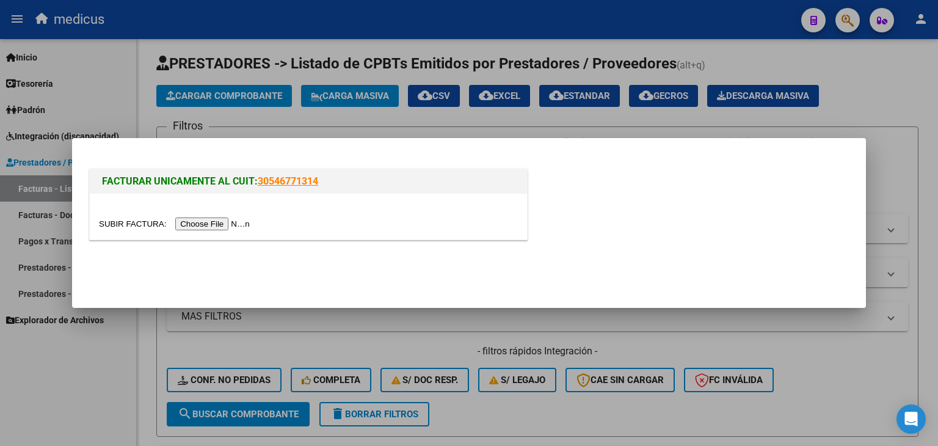
click at [230, 222] on input "file" at bounding box center [176, 223] width 155 height 13
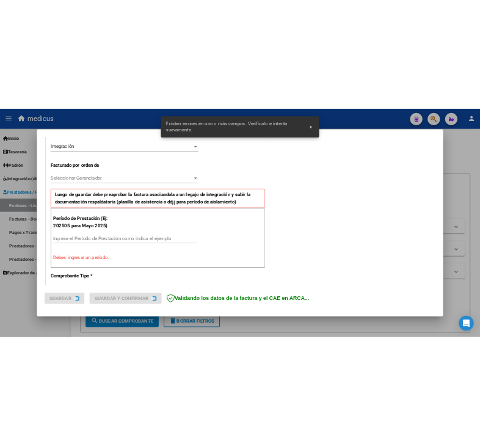
scroll to position [341, 0]
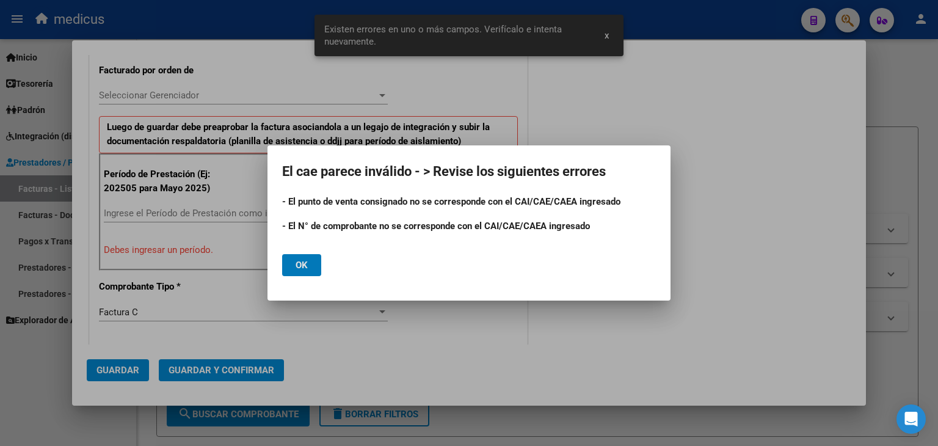
click at [313, 268] on button "Ok" at bounding box center [301, 265] width 39 height 22
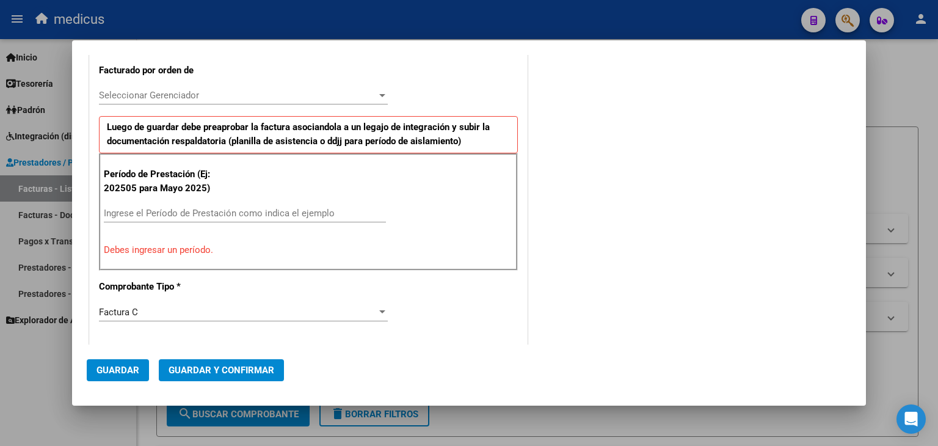
click at [128, 211] on input "Ingrese el Período de Prestación como indica el ejemplo" at bounding box center [245, 213] width 282 height 11
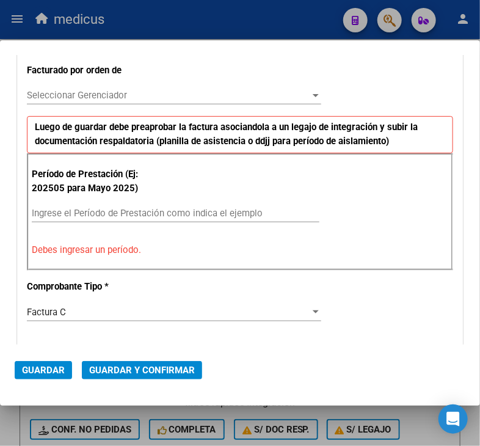
click at [244, 214] on input "Ingrese el Período de Prestación como indica el ejemplo" at bounding box center [176, 213] width 288 height 11
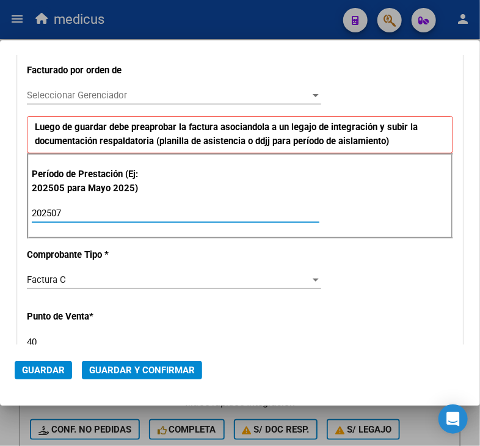
type input "202507"
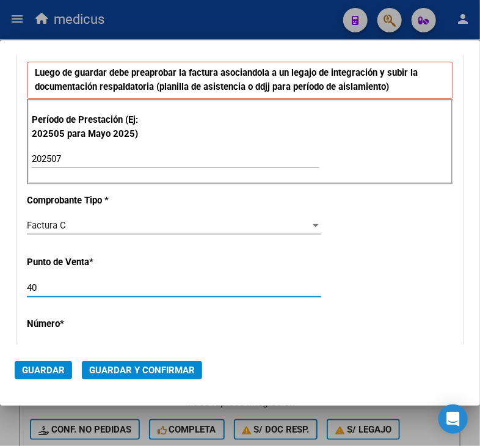
scroll to position [431, 0]
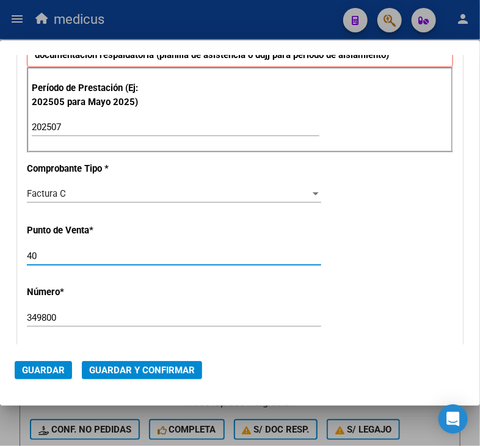
drag, startPoint x: 36, startPoint y: 338, endPoint x: 24, endPoint y: 338, distance: 11.6
click at [24, 338] on div "CUIT * 30-68729862-0 Ingresar CUIT ANALISIS PRESTADOR FUNDACION [PERSON_NAME] A…" at bounding box center [240, 305] width 445 height 1051
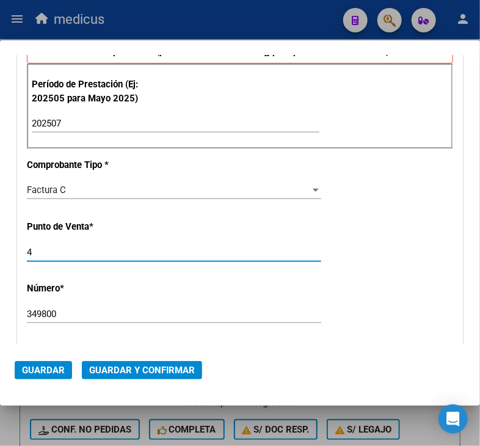
type input "4"
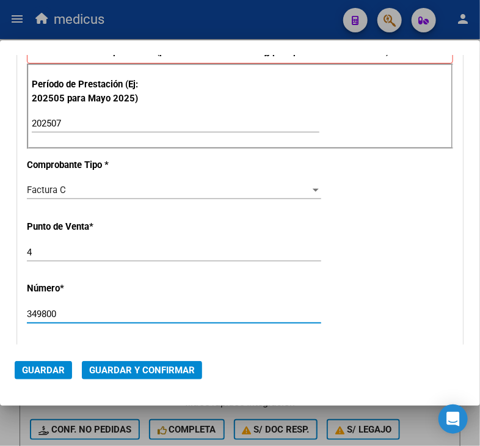
drag, startPoint x: 64, startPoint y: 313, endPoint x: 21, endPoint y: 313, distance: 42.2
click at [21, 313] on div "CUIT * 30-68729862-0 Ingresar CUIT ANALISIS PRESTADOR FUNDACION [PERSON_NAME] A…" at bounding box center [240, 301] width 445 height 1051
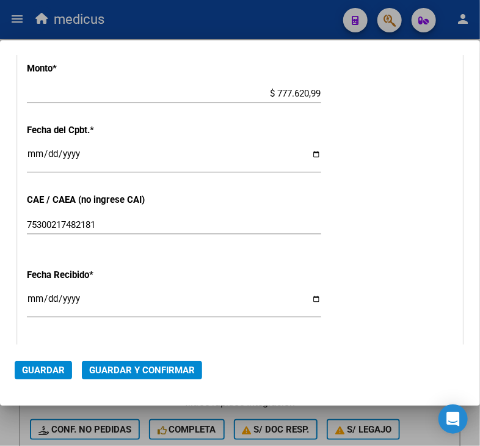
scroll to position [721, 0]
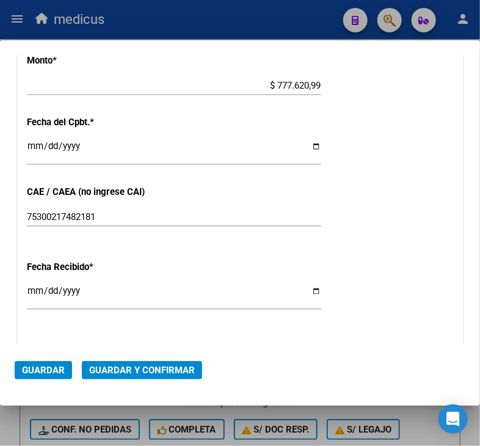
type input "34980"
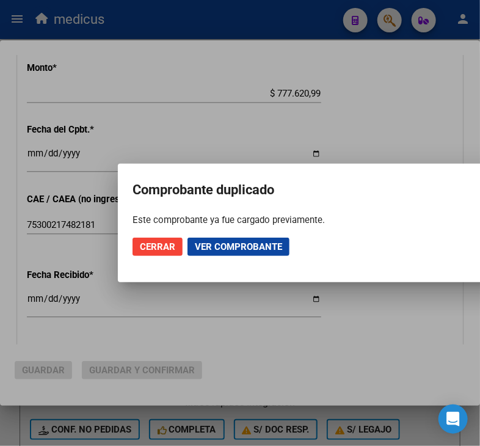
scroll to position [729, 0]
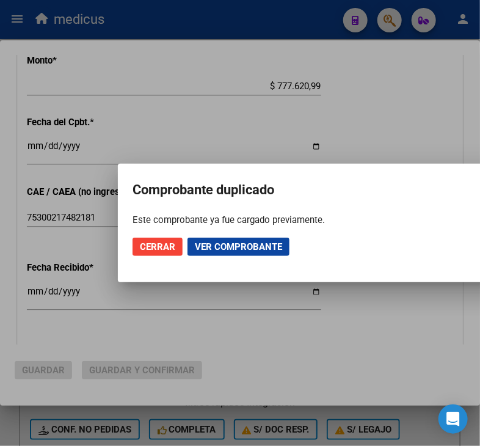
click at [217, 251] on span "Ver comprobante" at bounding box center [238, 246] width 87 height 11
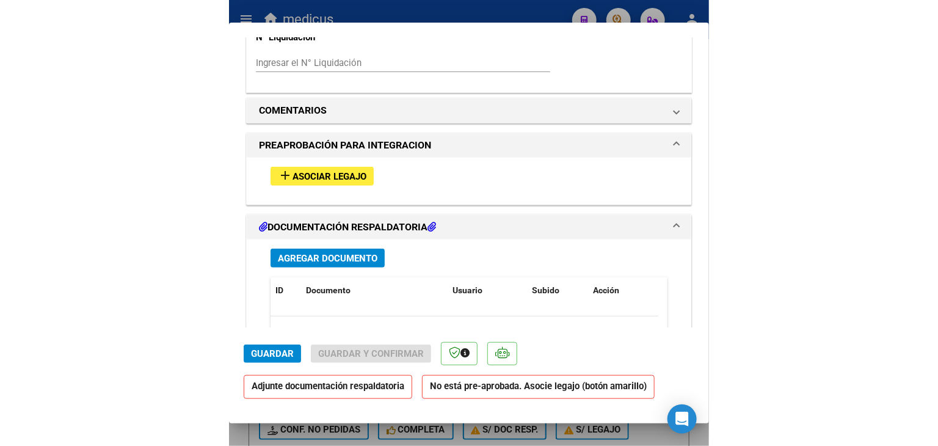
scroll to position [1252, 0]
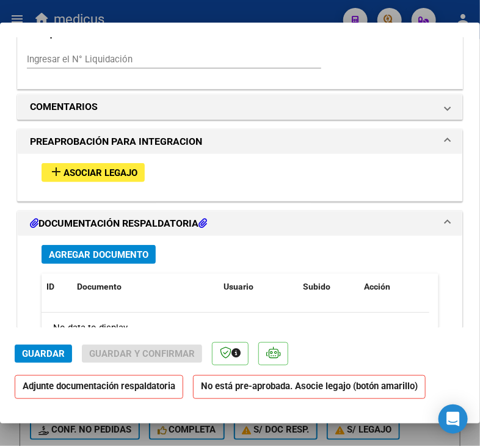
click at [54, 351] on span "Guardar" at bounding box center [43, 353] width 43 height 11
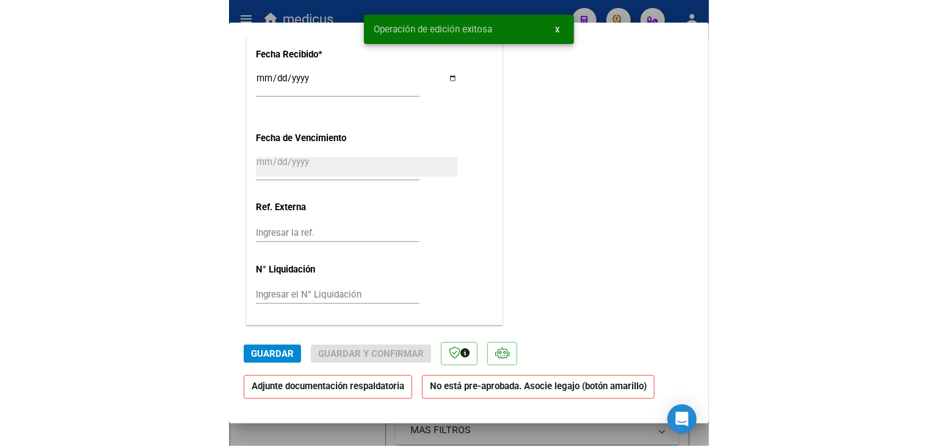
scroll to position [1025, 0]
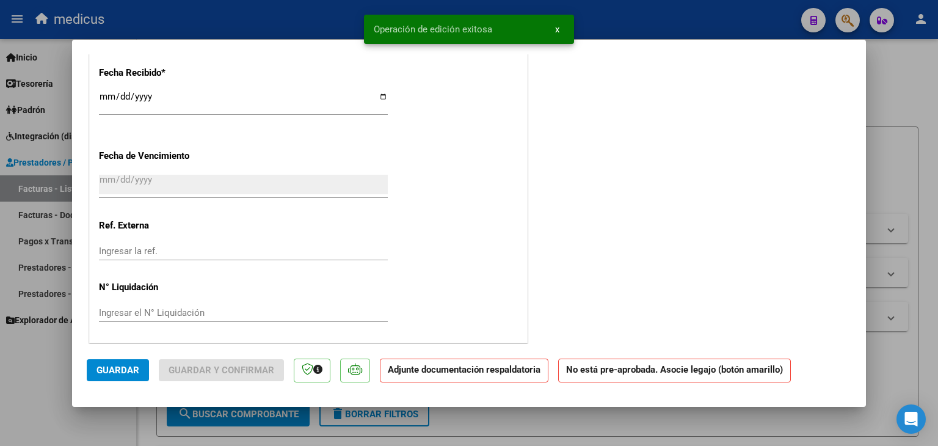
click at [118, 370] on span "Guardar" at bounding box center [118, 370] width 43 height 11
click at [62, 371] on div at bounding box center [469, 223] width 938 height 446
type input "$ 0,00"
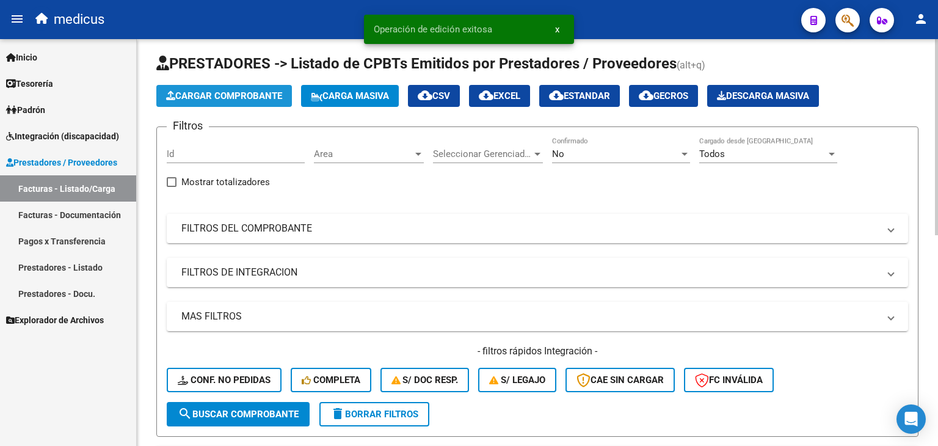
click at [278, 96] on span "Cargar Comprobante" at bounding box center [224, 95] width 116 height 11
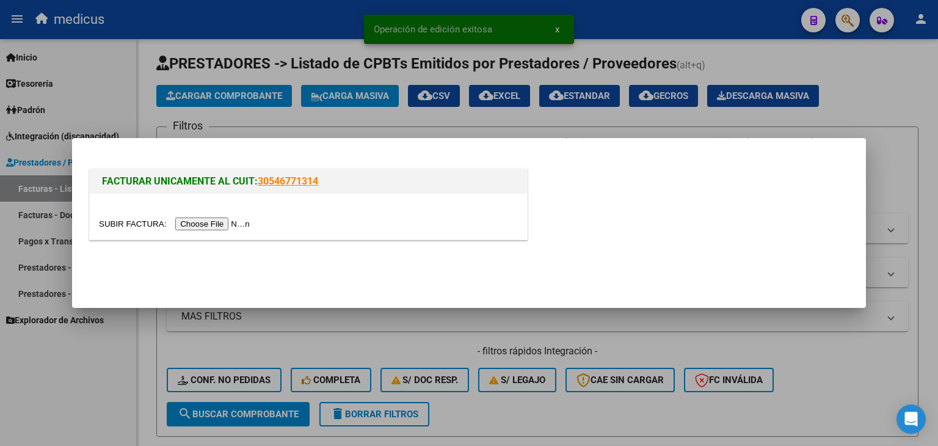
click at [235, 224] on input "file" at bounding box center [176, 223] width 155 height 13
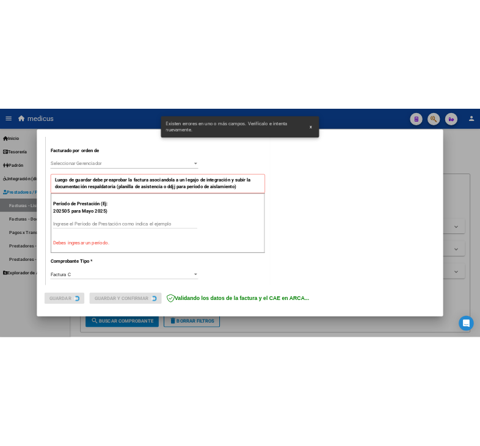
scroll to position [341, 0]
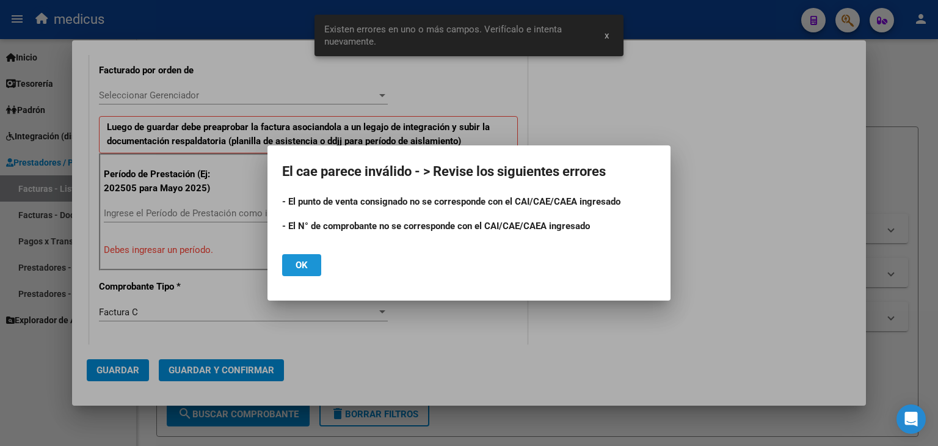
click at [305, 271] on button "Ok" at bounding box center [301, 265] width 39 height 22
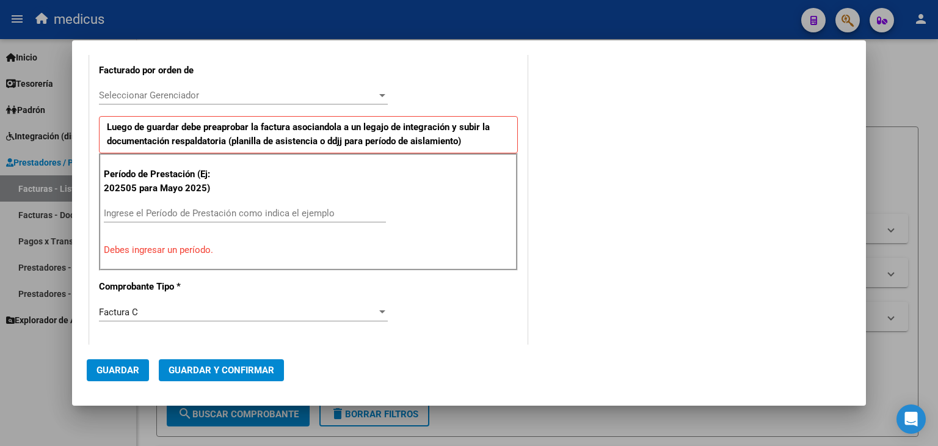
click at [131, 213] on input "Ingrese el Período de Prestación como indica el ejemplo" at bounding box center [245, 213] width 282 height 11
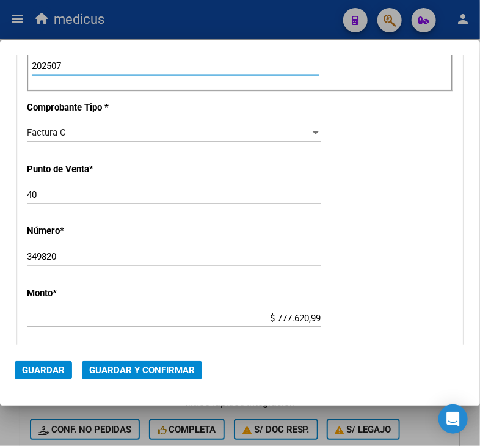
scroll to position [494, 0]
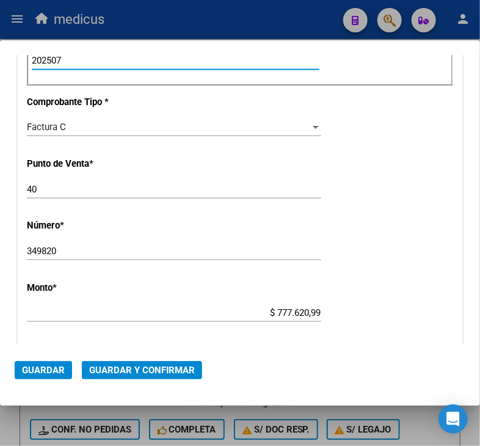
type input "202507"
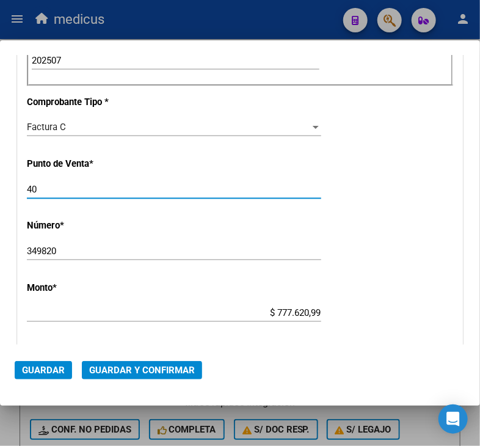
drag, startPoint x: 38, startPoint y: 184, endPoint x: 15, endPoint y: 186, distance: 23.3
click at [15, 186] on div "DATOS DEL COMPROBANTE CUIT * 30-68729862-0 Ingresar CUIT ANALISIS PRESTADOR FUN…" at bounding box center [240, 226] width 451 height 1076
type input "4"
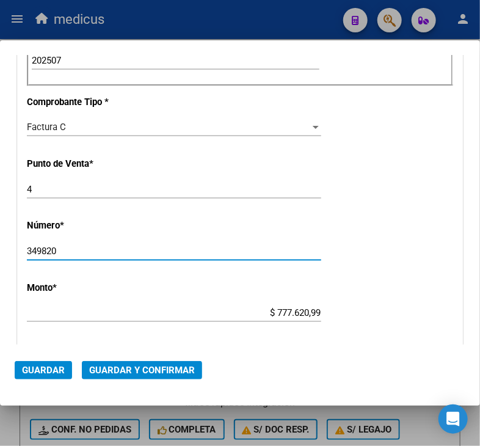
click at [53, 247] on input "349820" at bounding box center [174, 251] width 294 height 11
drag, startPoint x: 56, startPoint y: 247, endPoint x: 21, endPoint y: 249, distance: 34.9
click at [21, 249] on div "CUIT * 30-68729862-0 Ingresar CUIT ANALISIS PRESTADOR FUNDACION [PERSON_NAME] A…" at bounding box center [240, 238] width 445 height 1051
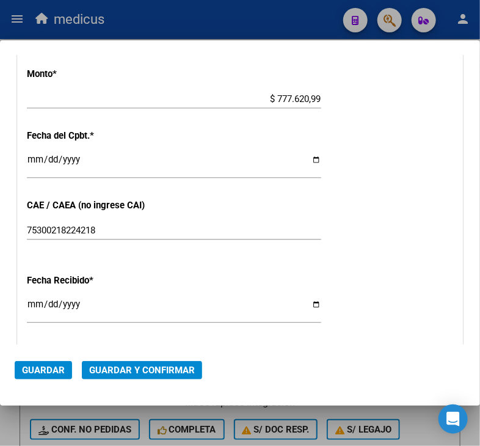
scroll to position [723, 0]
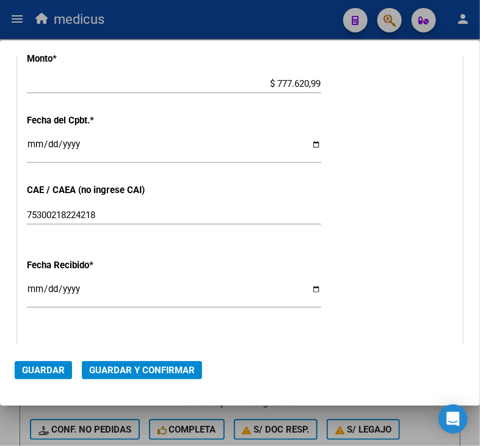
type input "34982"
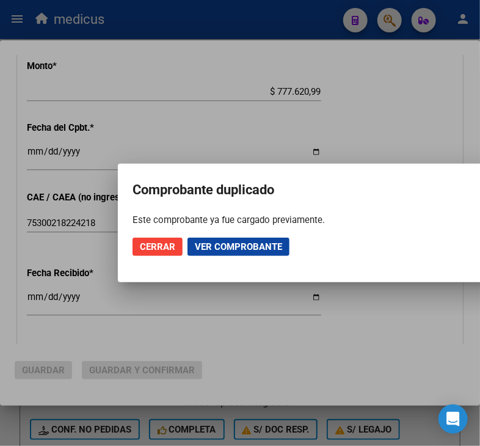
scroll to position [731, 0]
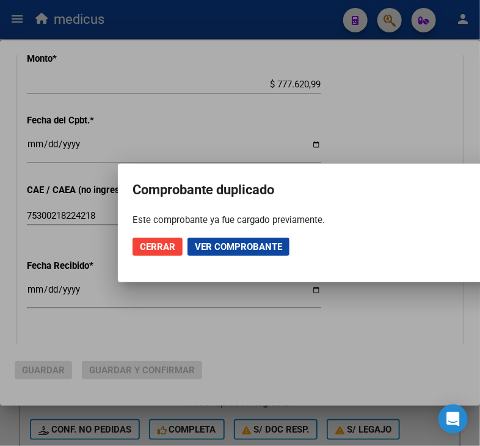
click at [250, 245] on span "Ver comprobante" at bounding box center [238, 246] width 87 height 11
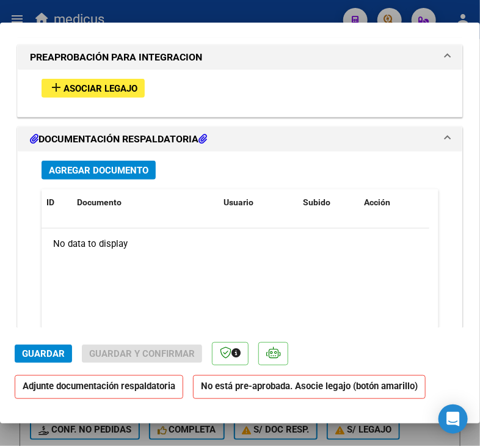
scroll to position [1437, 0]
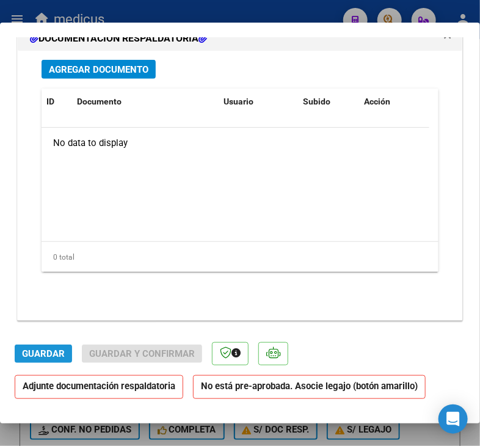
click at [54, 355] on span "Guardar" at bounding box center [43, 353] width 43 height 11
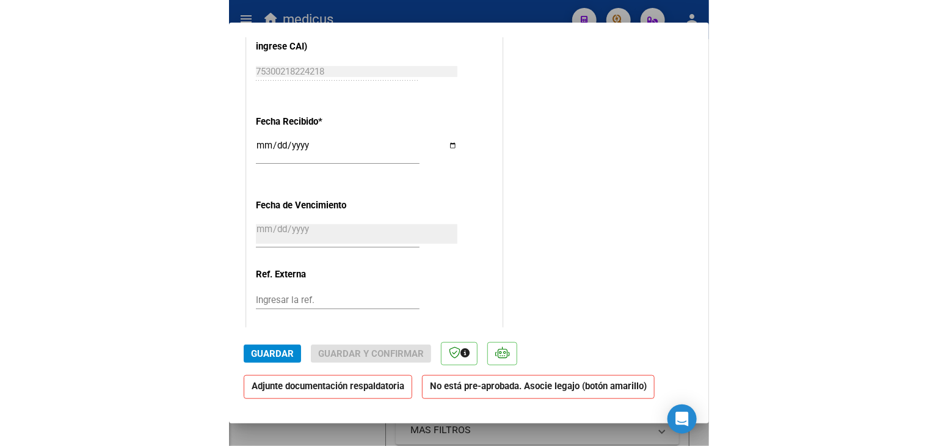
scroll to position [1025, 0]
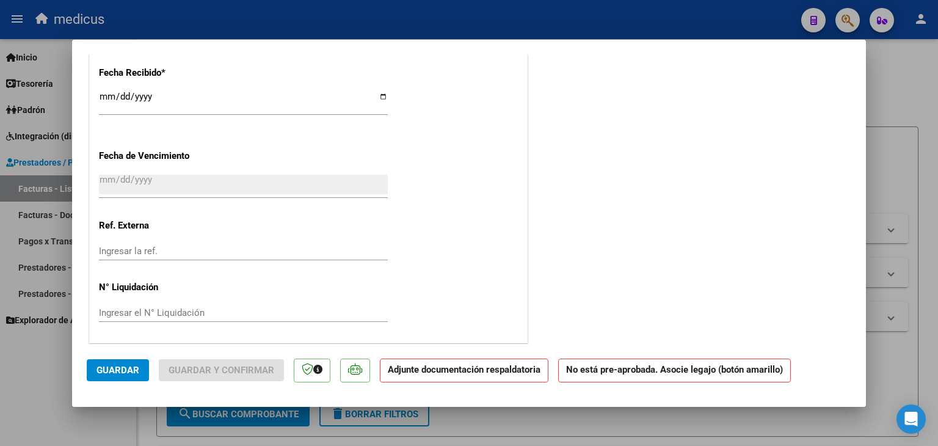
click at [19, 380] on div at bounding box center [469, 223] width 938 height 446
type input "$ 0,00"
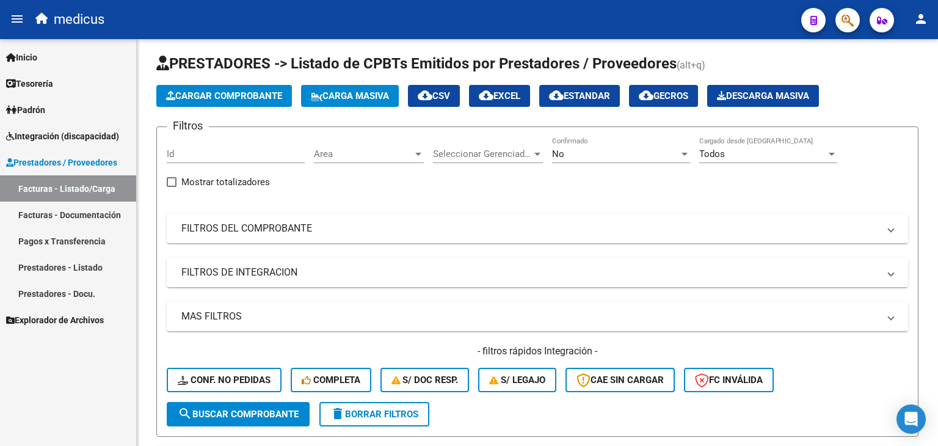
click at [75, 133] on span "Integración (discapacidad)" at bounding box center [62, 136] width 113 height 13
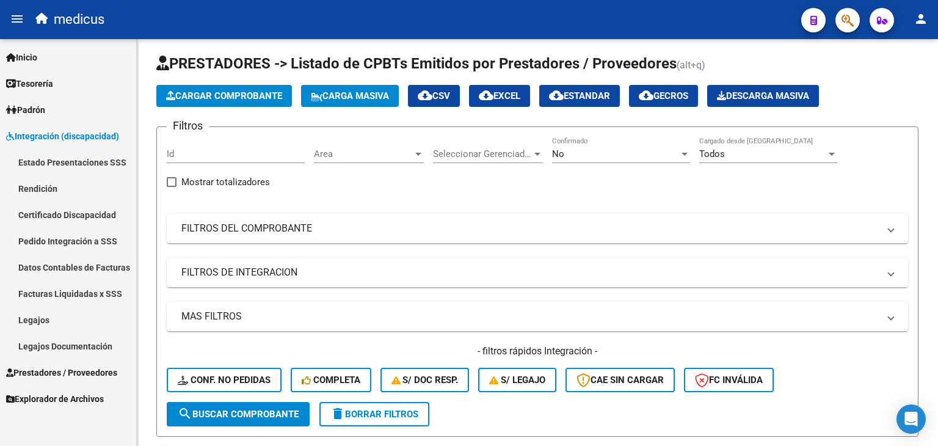
click at [68, 294] on link "Facturas Liquidadas x SSS" at bounding box center [68, 293] width 136 height 26
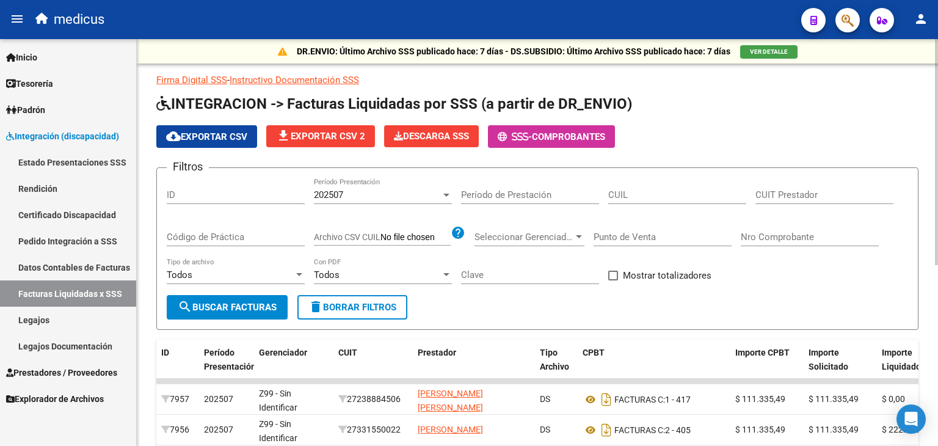
click at [359, 276] on div "Todos" at bounding box center [377, 274] width 127 height 11
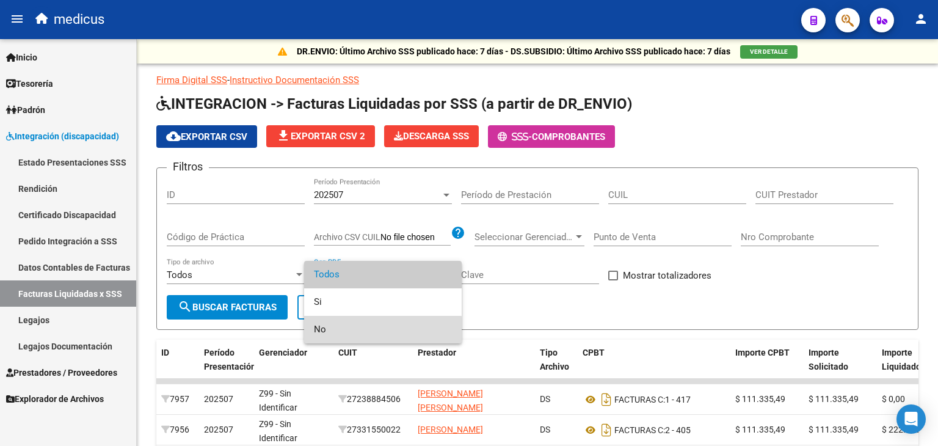
click at [346, 329] on span "No" at bounding box center [383, 329] width 138 height 27
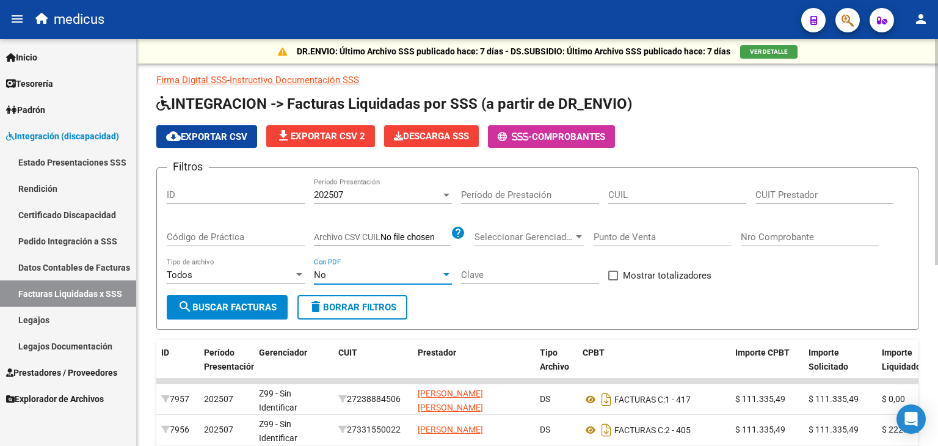
click at [264, 315] on button "search Buscar Facturas" at bounding box center [227, 307] width 121 height 24
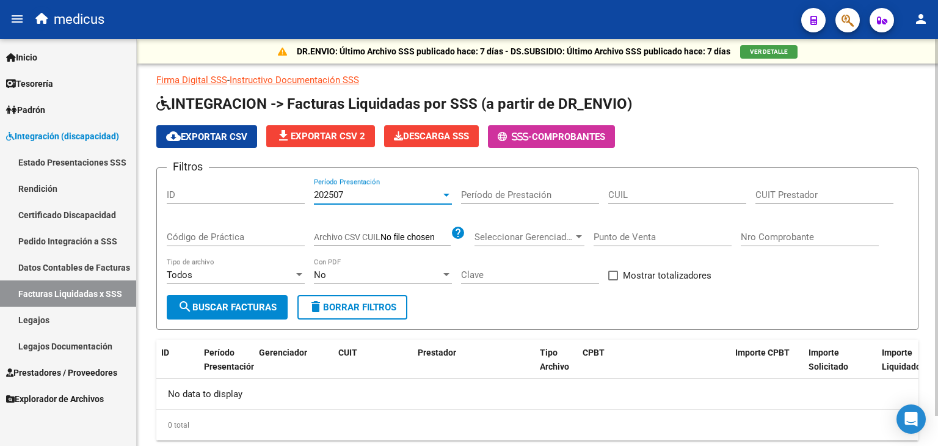
click at [405, 194] on div "202507" at bounding box center [377, 194] width 127 height 11
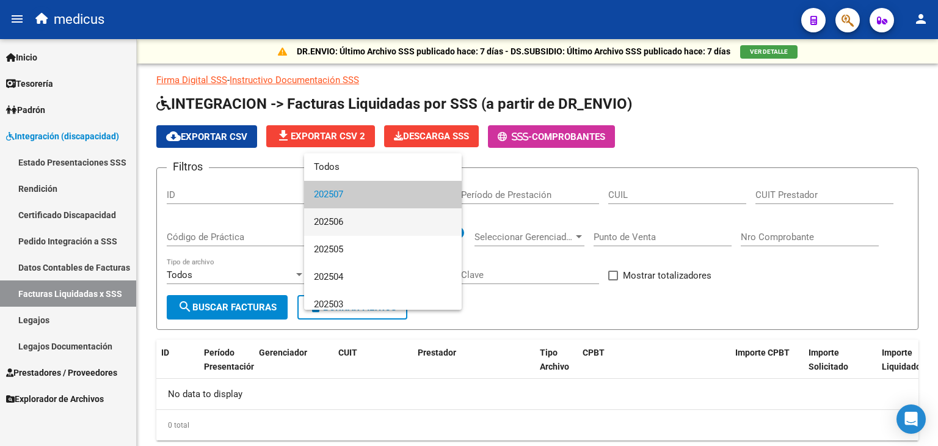
click at [384, 223] on span "202506" at bounding box center [383, 221] width 138 height 27
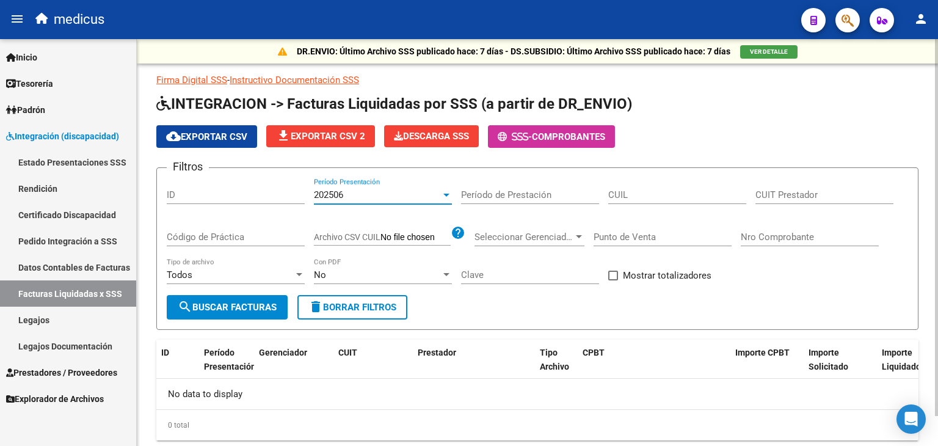
click at [339, 307] on span "delete Borrar Filtros" at bounding box center [353, 307] width 88 height 11
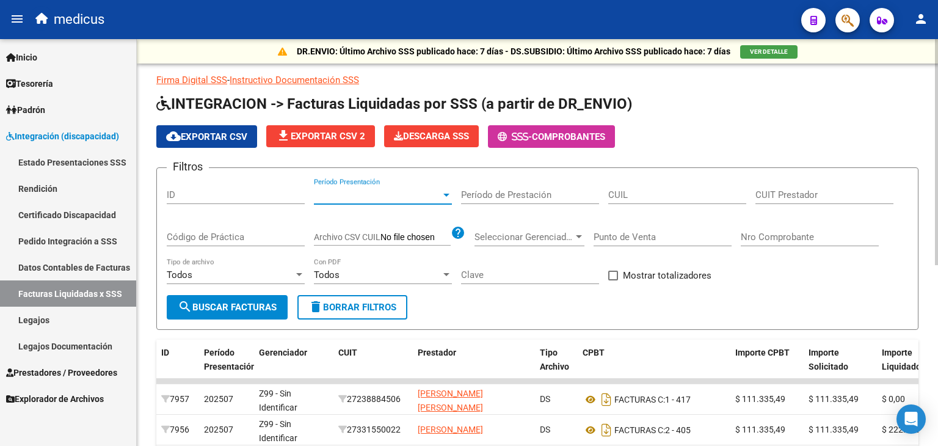
click at [393, 196] on span "Período Presentación" at bounding box center [377, 194] width 127 height 11
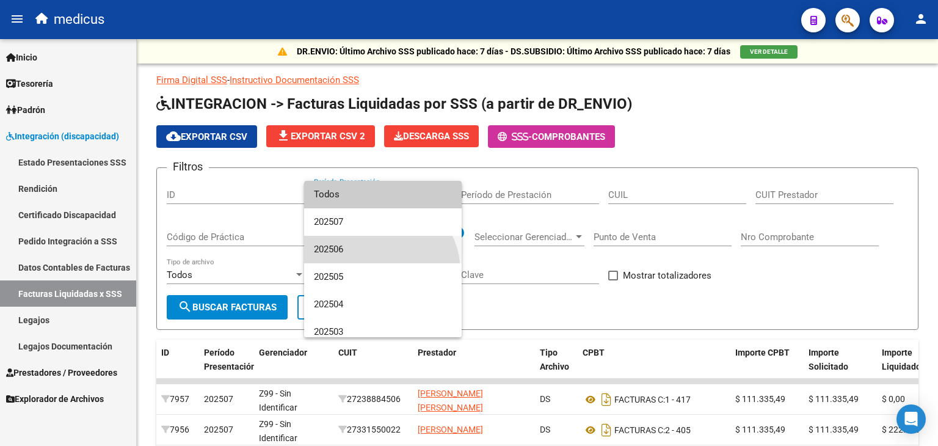
click at [375, 244] on span "202506" at bounding box center [383, 249] width 138 height 27
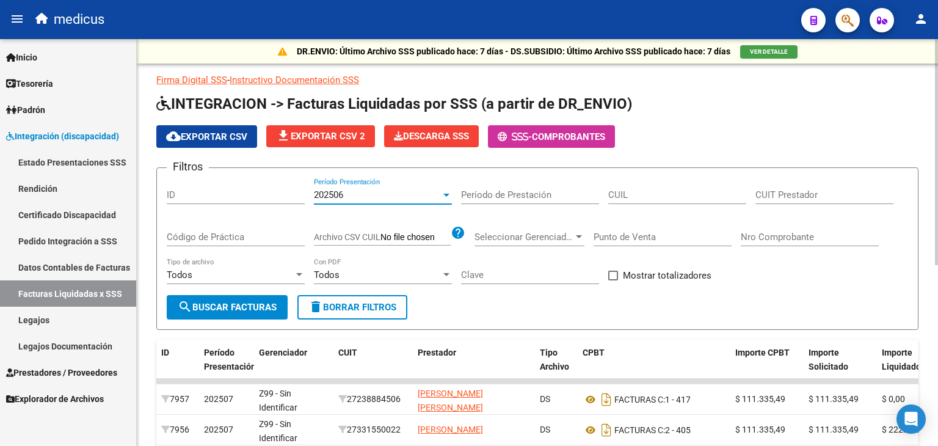
click at [371, 279] on div "Todos Con PDF" at bounding box center [383, 271] width 138 height 26
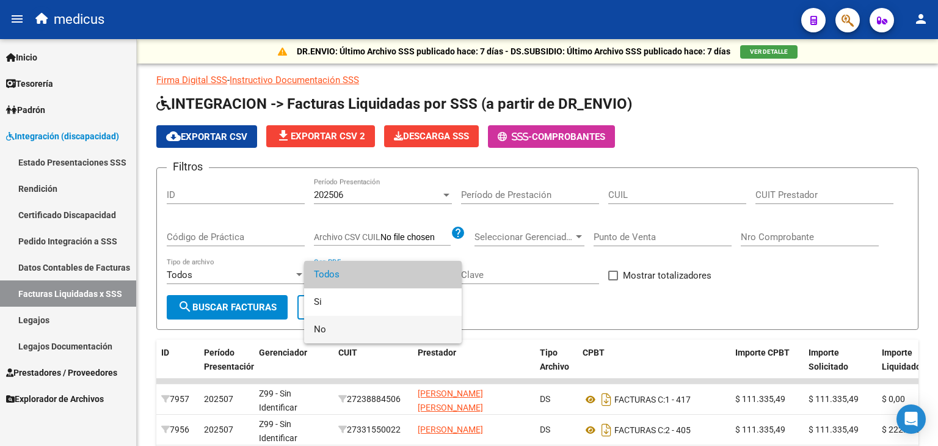
click at [362, 329] on span "No" at bounding box center [383, 329] width 138 height 27
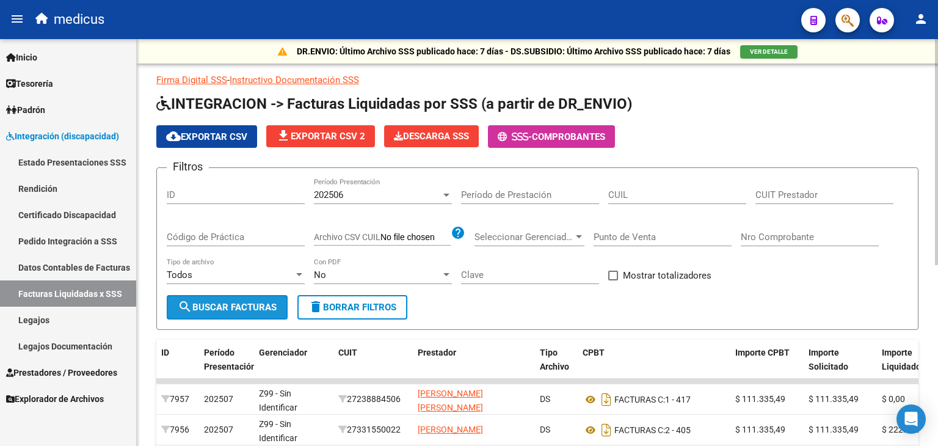
click at [258, 316] on button "search Buscar Facturas" at bounding box center [227, 307] width 121 height 24
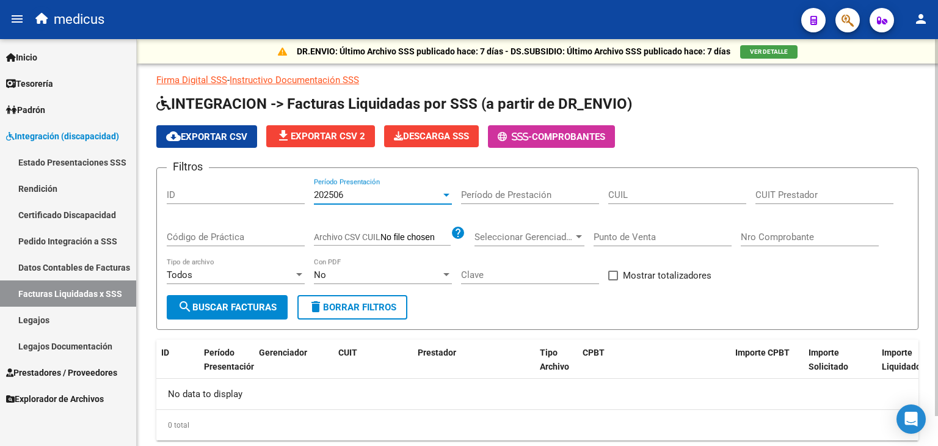
click at [390, 195] on div "202506" at bounding box center [377, 194] width 127 height 11
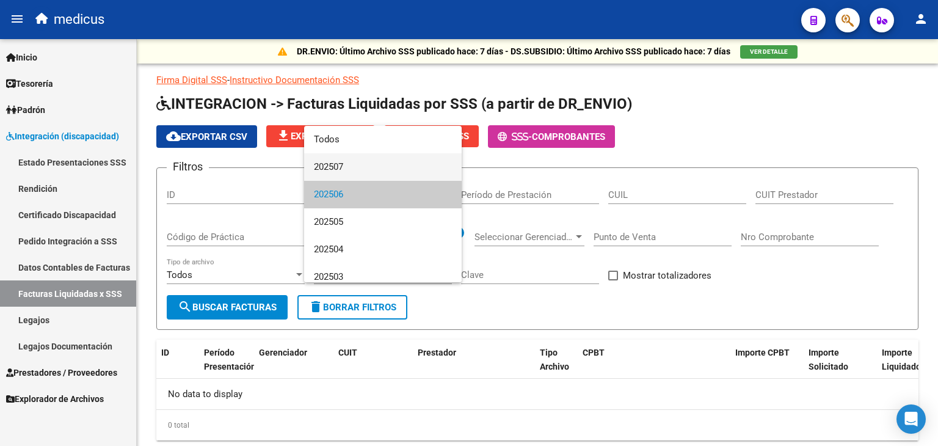
click at [379, 172] on span "202507" at bounding box center [383, 166] width 138 height 27
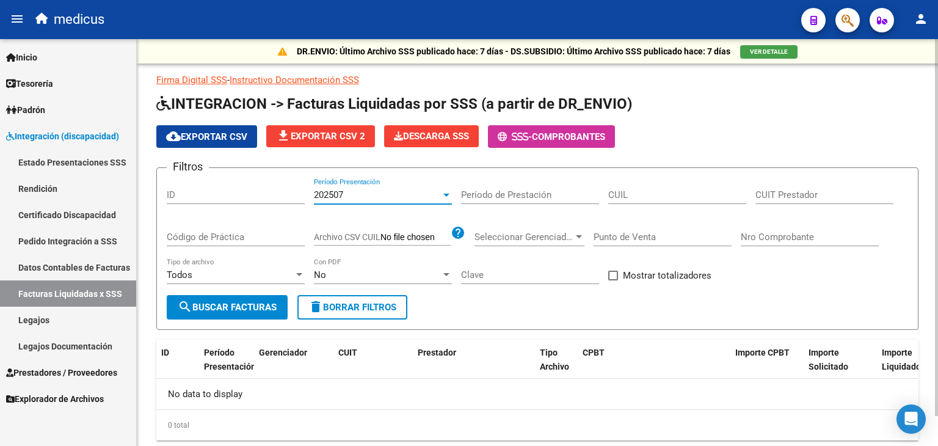
click at [345, 277] on div "No" at bounding box center [377, 274] width 127 height 11
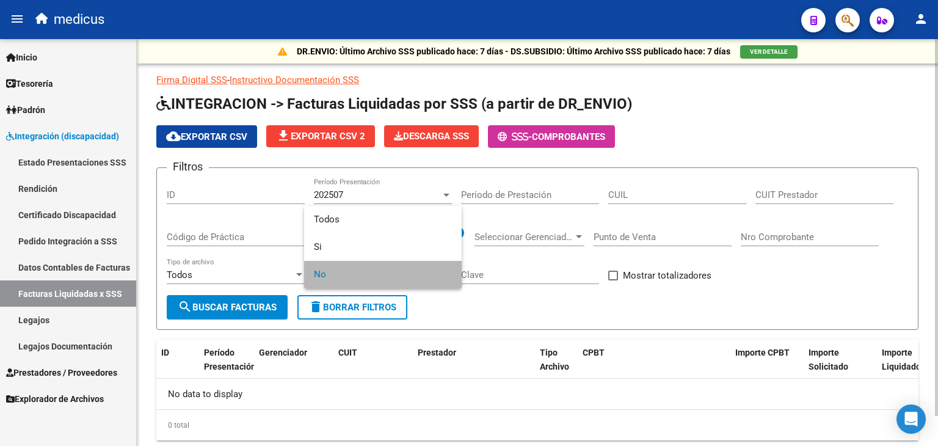
click at [345, 277] on span "No" at bounding box center [383, 274] width 138 height 27
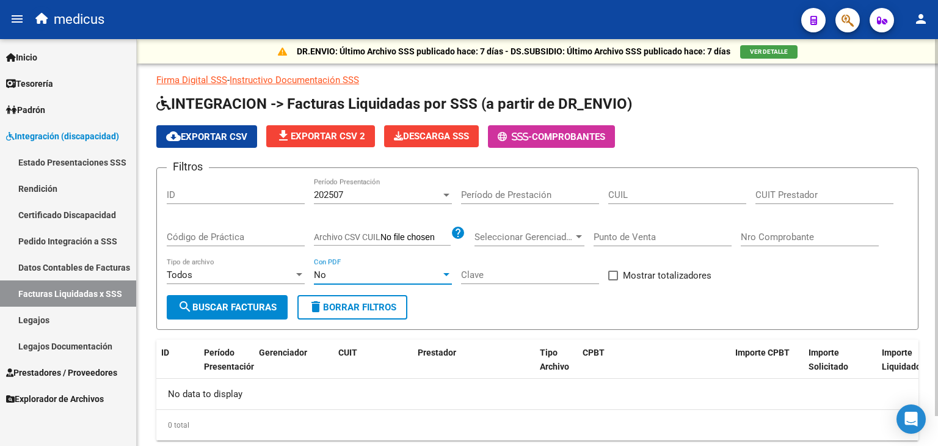
click at [249, 311] on span "search Buscar Facturas" at bounding box center [227, 307] width 99 height 11
click at [325, 310] on span "delete Borrar Filtros" at bounding box center [353, 307] width 88 height 11
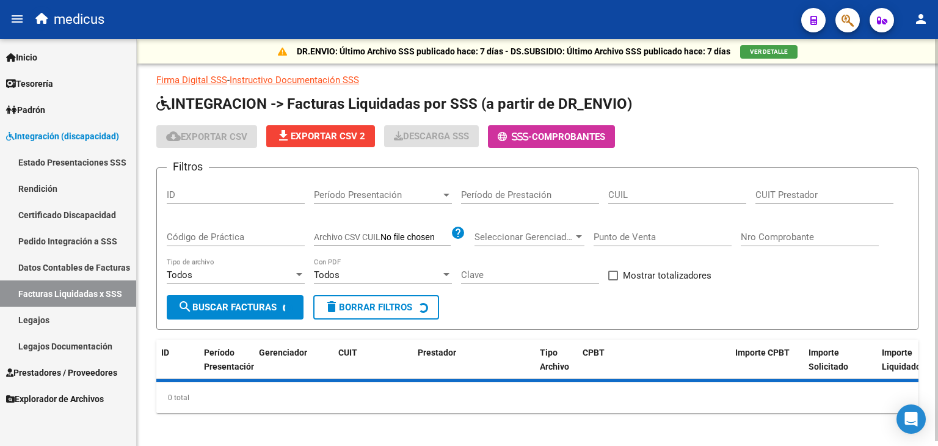
click at [359, 199] on span "Período Presentación" at bounding box center [377, 194] width 127 height 11
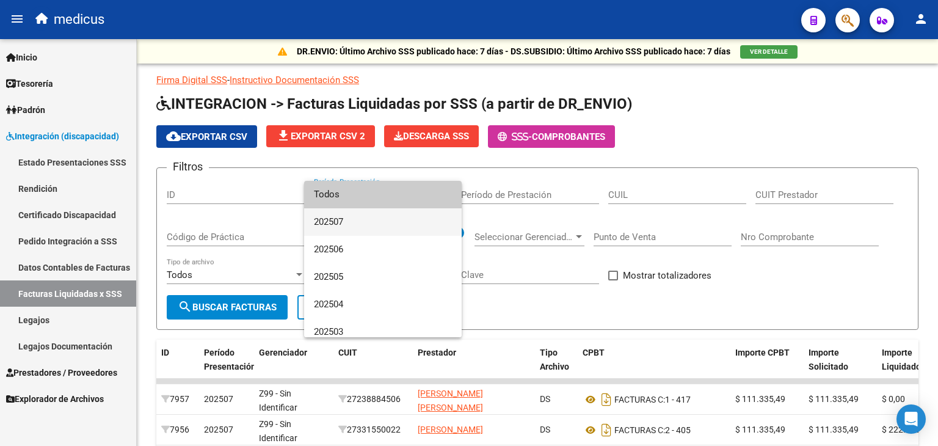
click at [357, 220] on span "202507" at bounding box center [383, 221] width 138 height 27
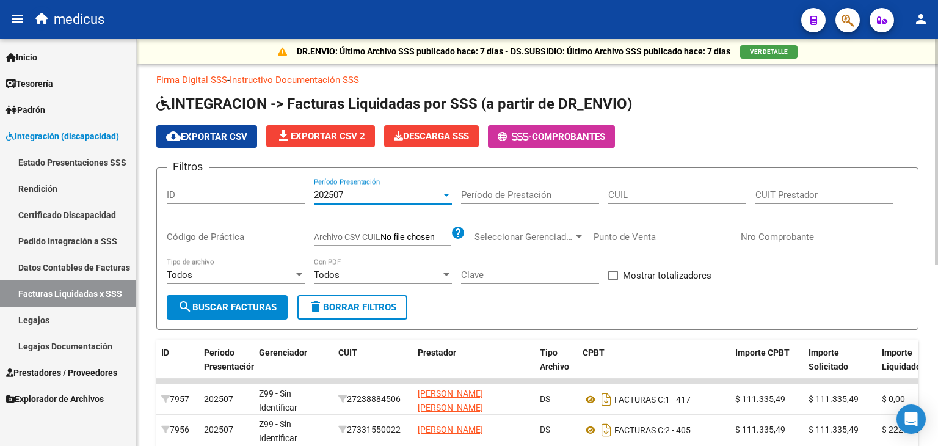
click at [326, 275] on span "Todos" at bounding box center [327, 274] width 26 height 11
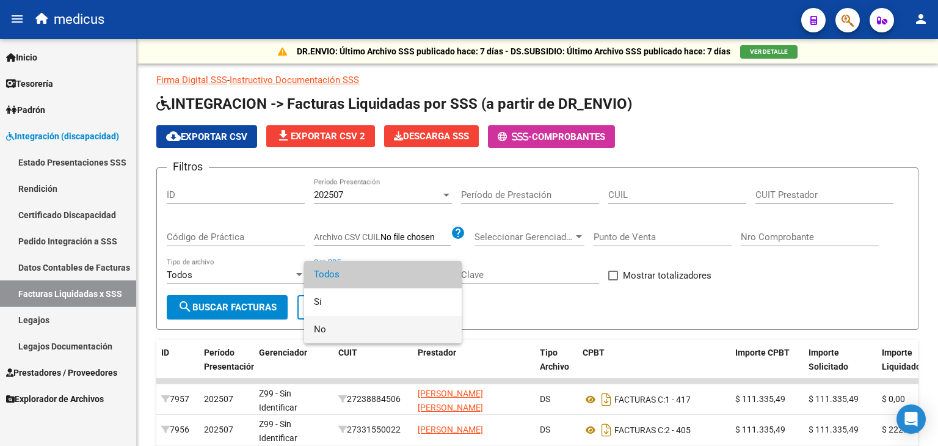
click at [325, 324] on span "No" at bounding box center [383, 329] width 138 height 27
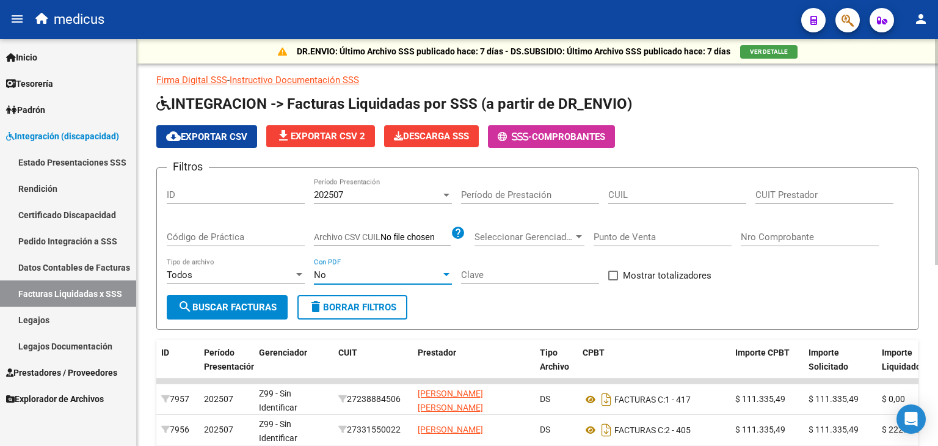
click at [266, 313] on button "search Buscar Facturas" at bounding box center [227, 307] width 121 height 24
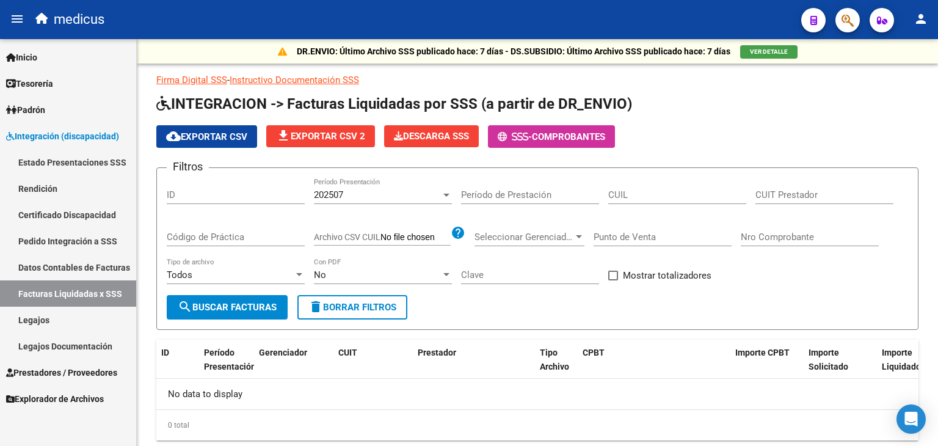
click at [59, 135] on span "Integración (discapacidad)" at bounding box center [62, 136] width 113 height 13
